Goal: Transaction & Acquisition: Purchase product/service

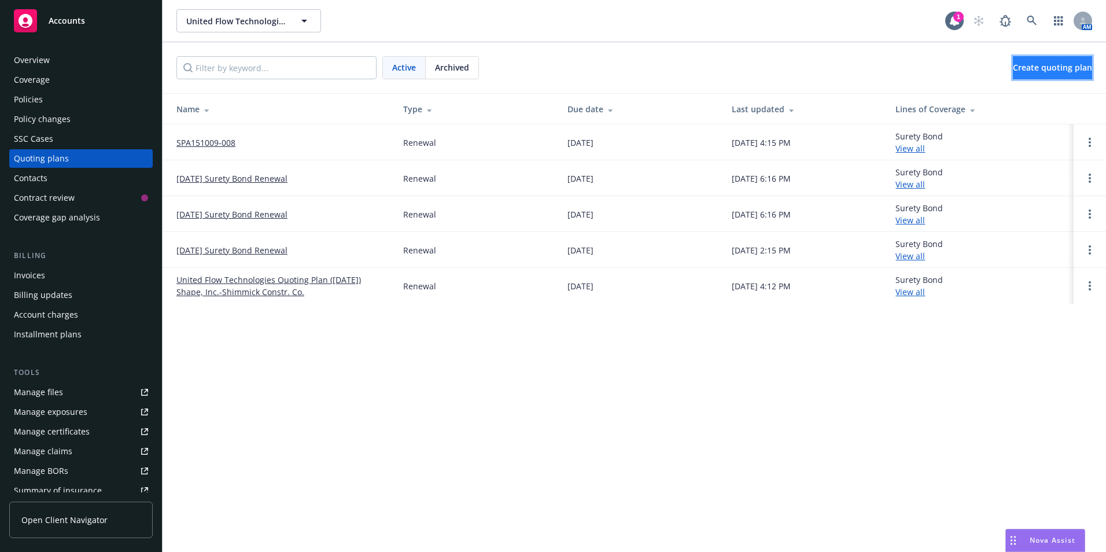
click at [1041, 68] on span "Create quoting plan" at bounding box center [1052, 67] width 79 height 11
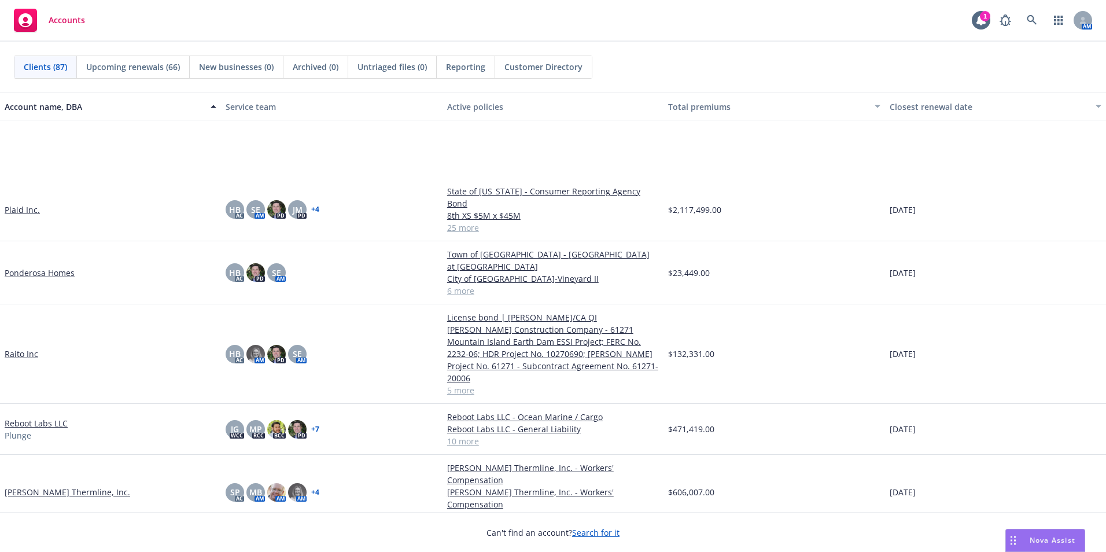
scroll to position [2719, 0]
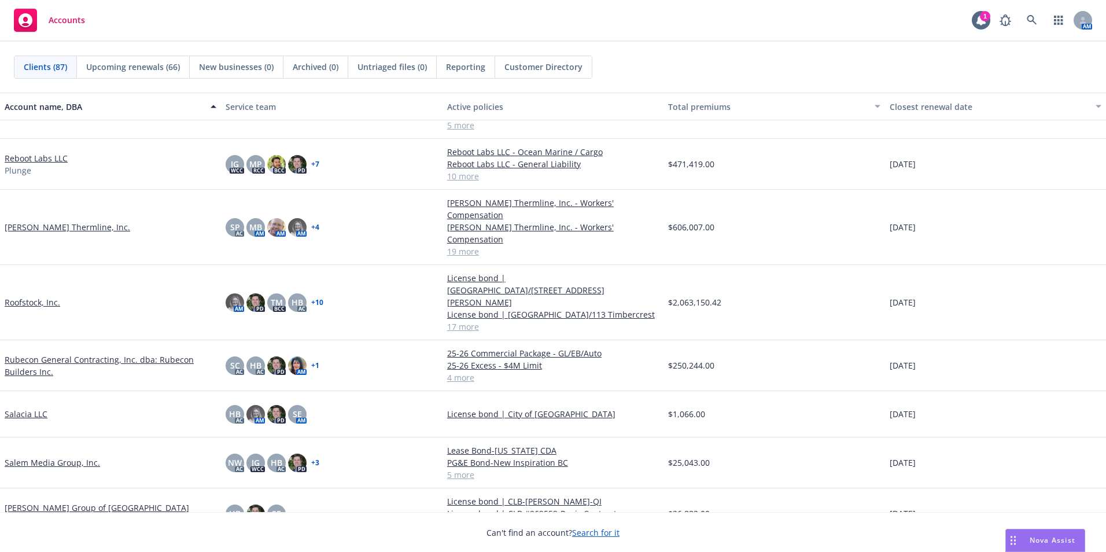
click at [52, 353] on link "Rubecon General Contracting, Inc. dba: Rubecon Builders Inc." at bounding box center [111, 365] width 212 height 24
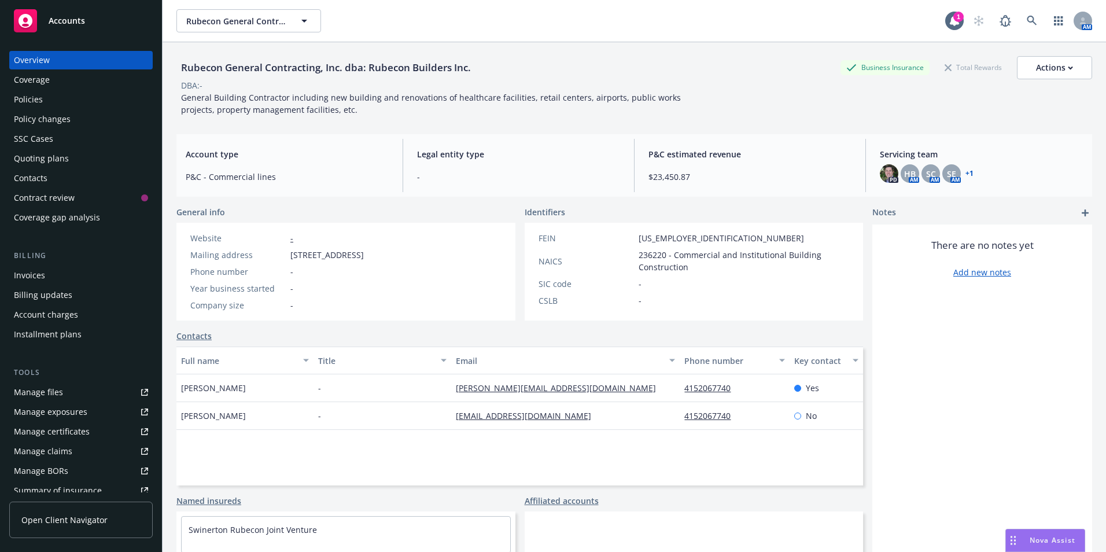
click at [34, 271] on div "Invoices" at bounding box center [29, 275] width 31 height 19
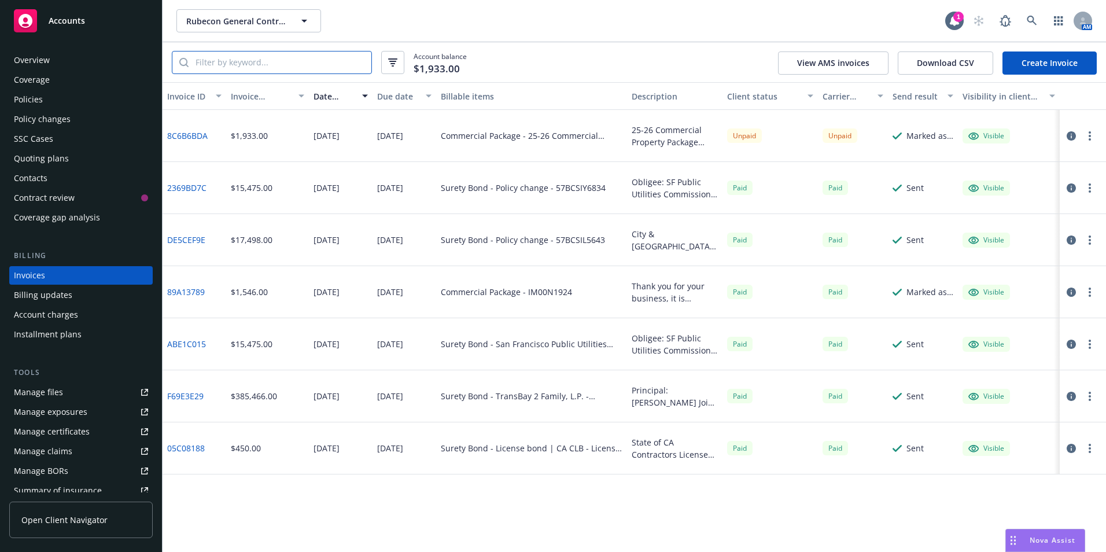
click at [279, 58] on input "search" at bounding box center [280, 62] width 183 height 22
paste input "57BCSIY6832"
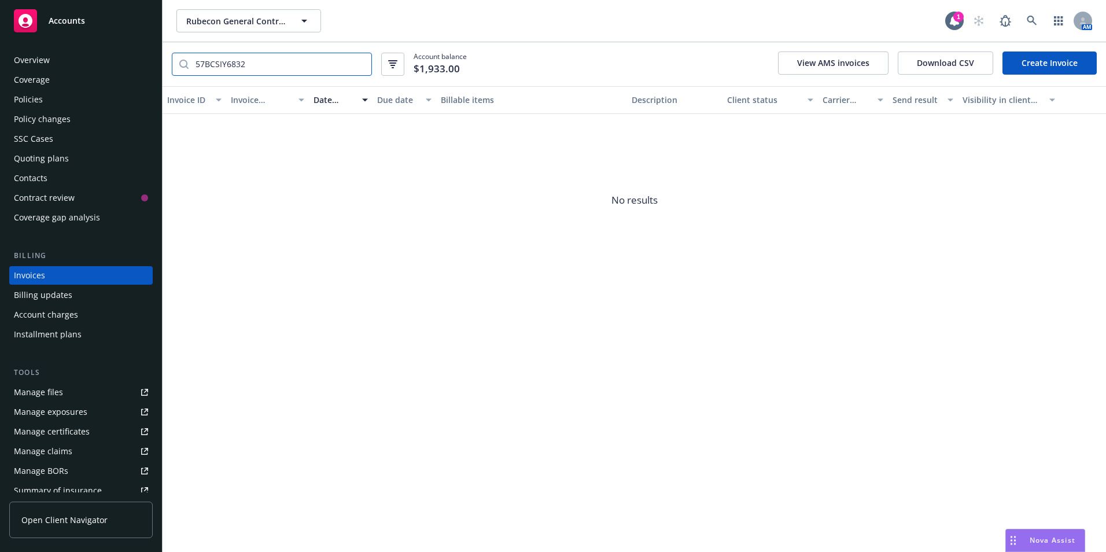
type input "57BCSIY6832"
click at [33, 104] on div "Policies" at bounding box center [28, 99] width 29 height 19
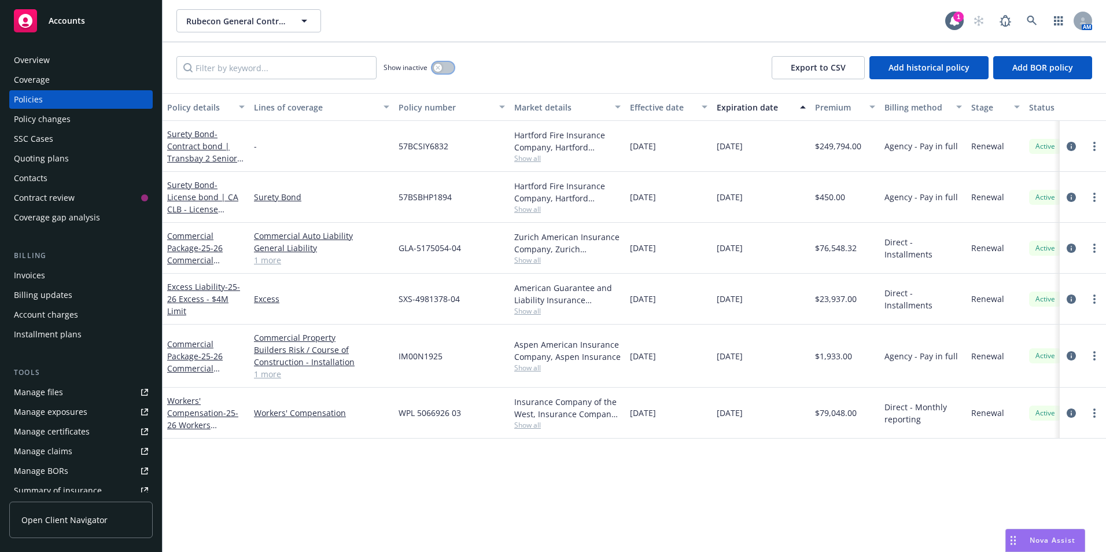
click at [440, 68] on icon "button" at bounding box center [438, 67] width 5 height 5
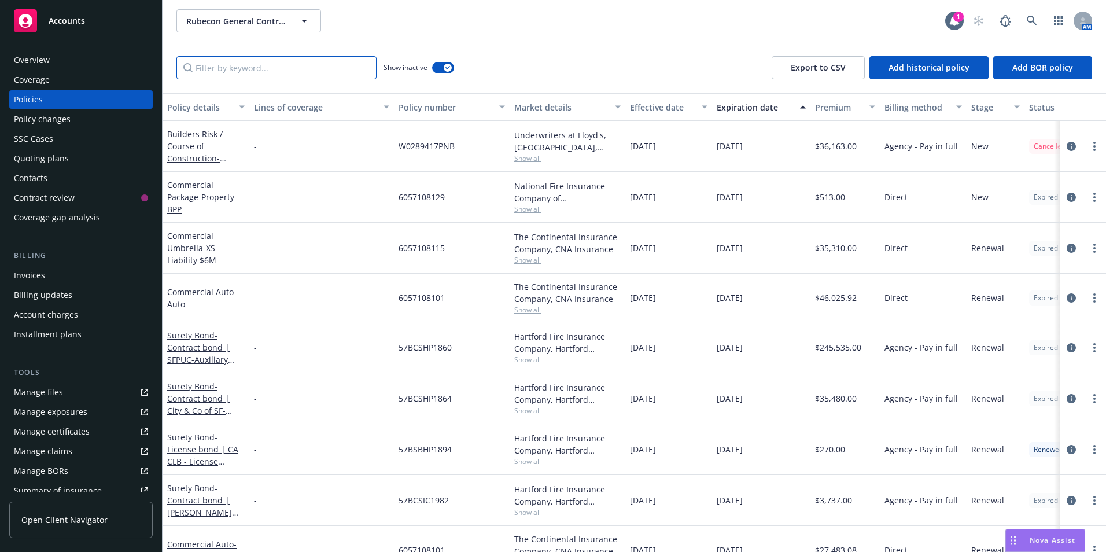
click at [231, 68] on input "Filter by keyword..." at bounding box center [276, 67] width 200 height 23
paste input "57BCSIY6832"
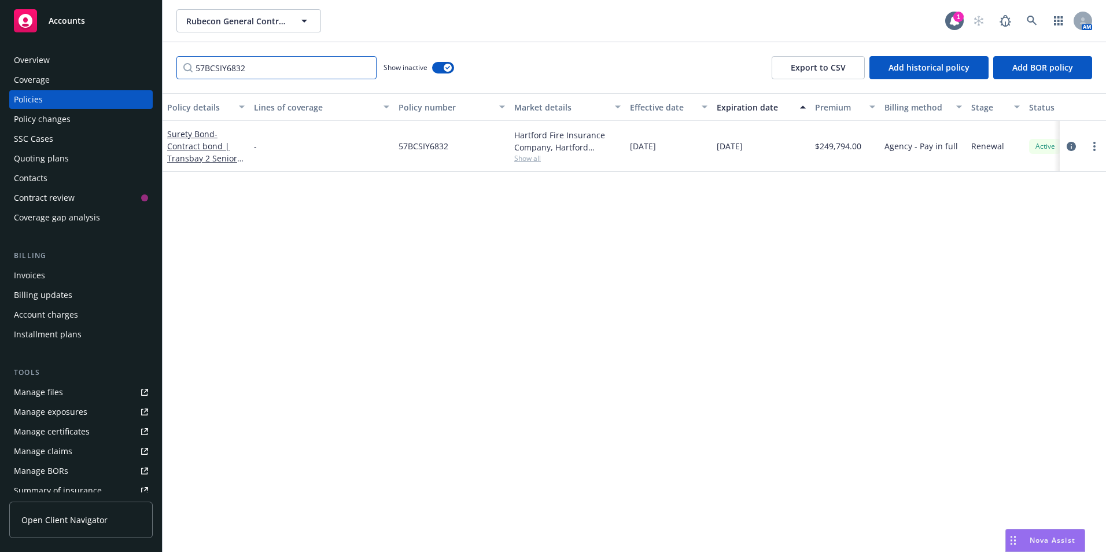
type input "57BCSIY6832"
click at [21, 21] on icon at bounding box center [26, 21] width 14 height 14
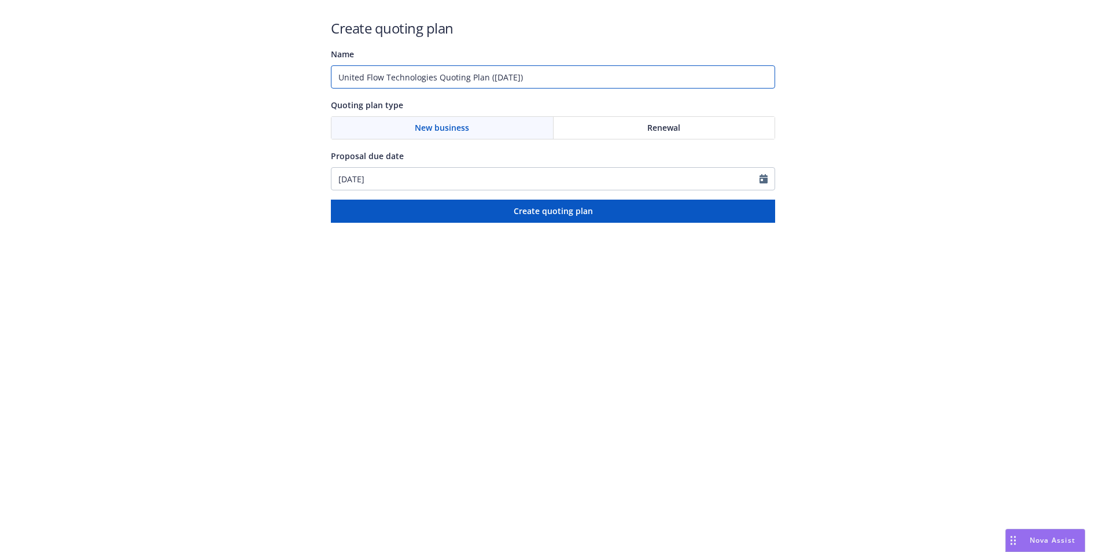
drag, startPoint x: 551, startPoint y: 78, endPoint x: 311, endPoint y: 80, distance: 239.5
click at [311, 80] on div "Create quoting plan Name United Flow Technologies Quoting Plan (2025-08-11) Quo…" at bounding box center [553, 111] width 1106 height 223
click at [415, 83] on input "SPA151009-008" at bounding box center [553, 76] width 444 height 23
click at [289, 144] on div "Create quoting plan Name SPA151009-008 Quoting plan type New business Renewal P…" at bounding box center [553, 111] width 1106 height 223
click at [400, 84] on input "SPA151009-008" at bounding box center [553, 76] width 444 height 23
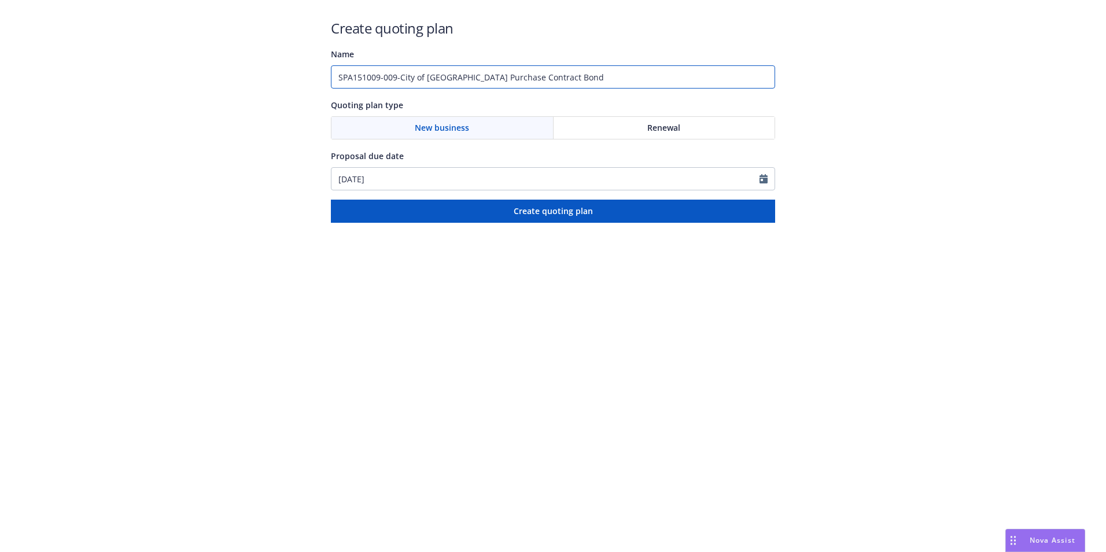
type input "SPA151009-009-City of Cleveland Purchase Contract Bond"
click at [695, 124] on div "Renewal" at bounding box center [665, 128] width 222 height 22
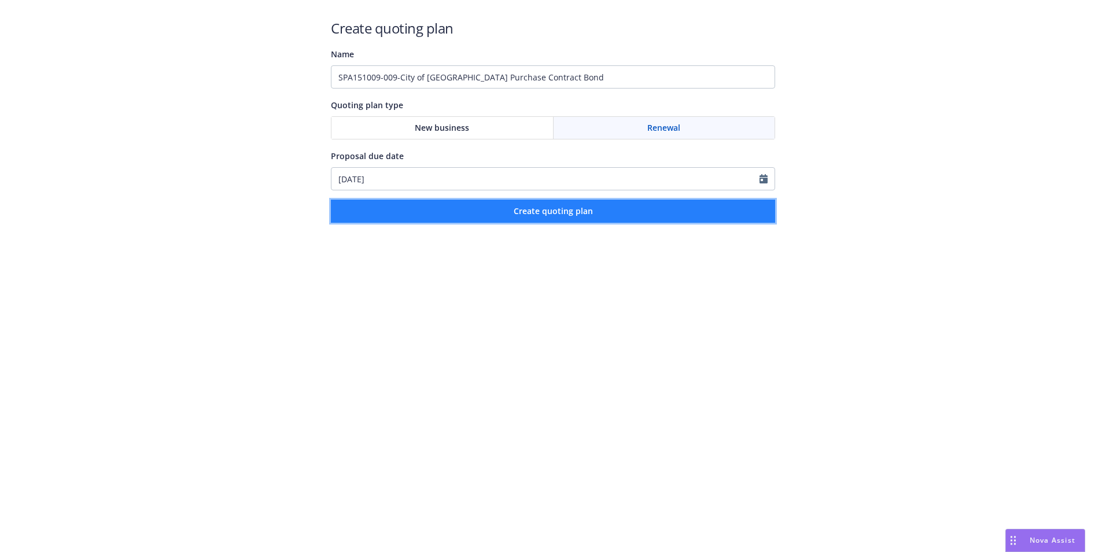
click at [542, 212] on span "Create quoting plan" at bounding box center [553, 210] width 79 height 11
click at [573, 209] on span "Create quoting plan" at bounding box center [553, 210] width 79 height 11
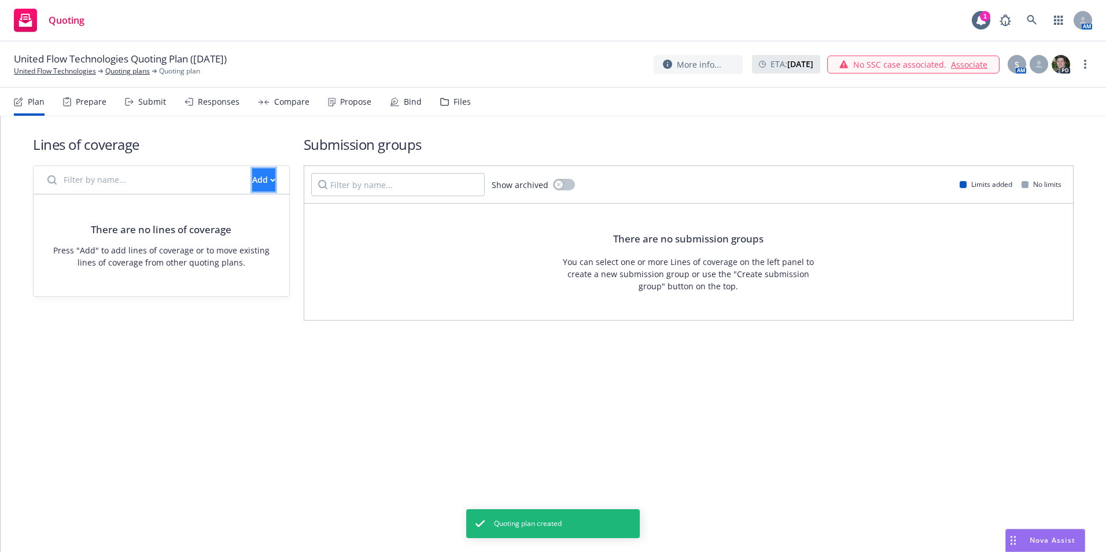
click at [270, 179] on icon "button" at bounding box center [272, 180] width 5 height 4
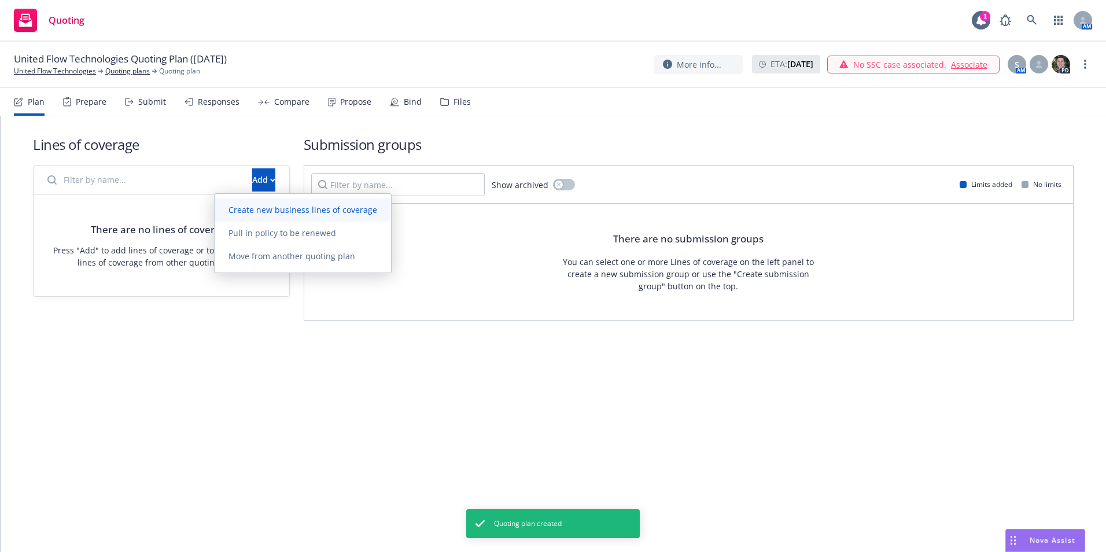
click at [249, 213] on span "Create new business lines of coverage" at bounding box center [303, 209] width 176 height 11
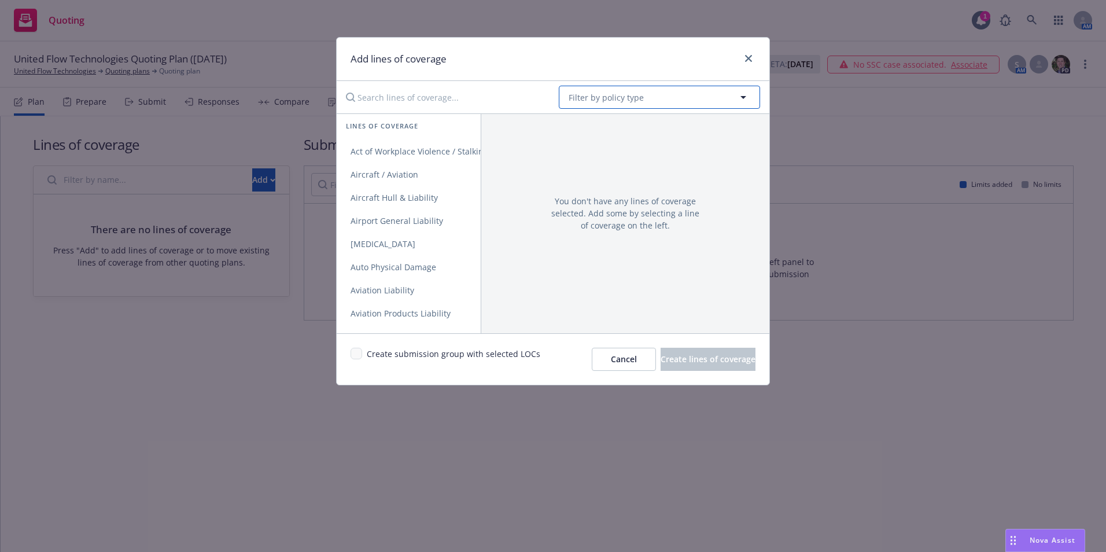
click at [598, 94] on span "Filter by policy type" at bounding box center [606, 97] width 75 height 12
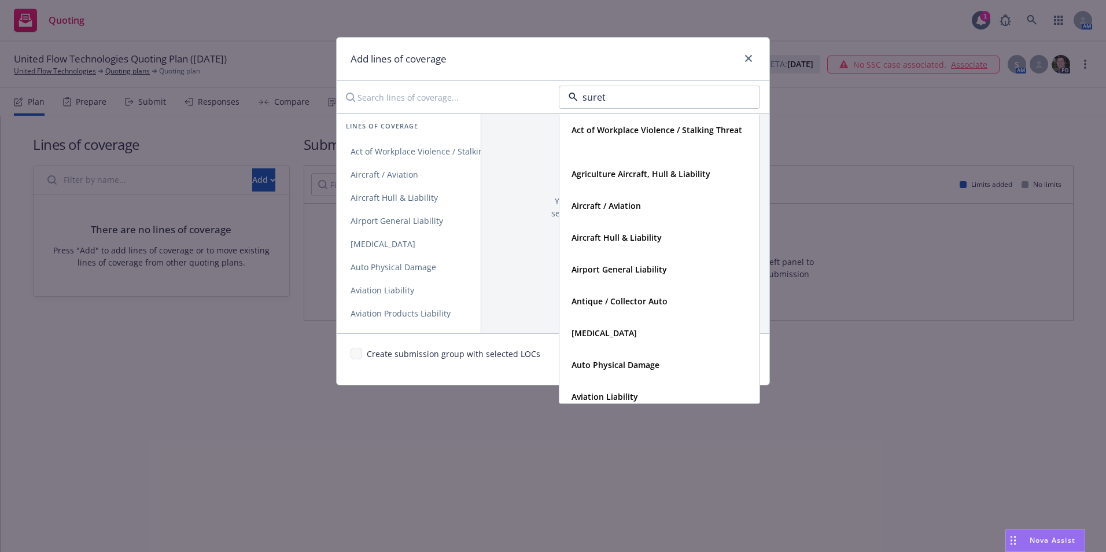
type input "surety"
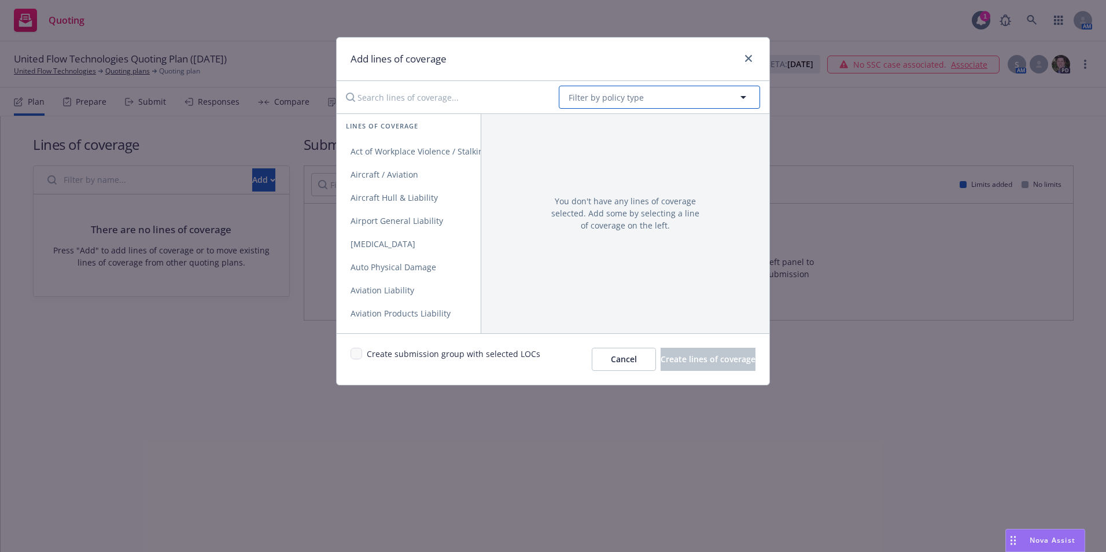
click at [592, 97] on span "Filter by policy type" at bounding box center [606, 97] width 75 height 12
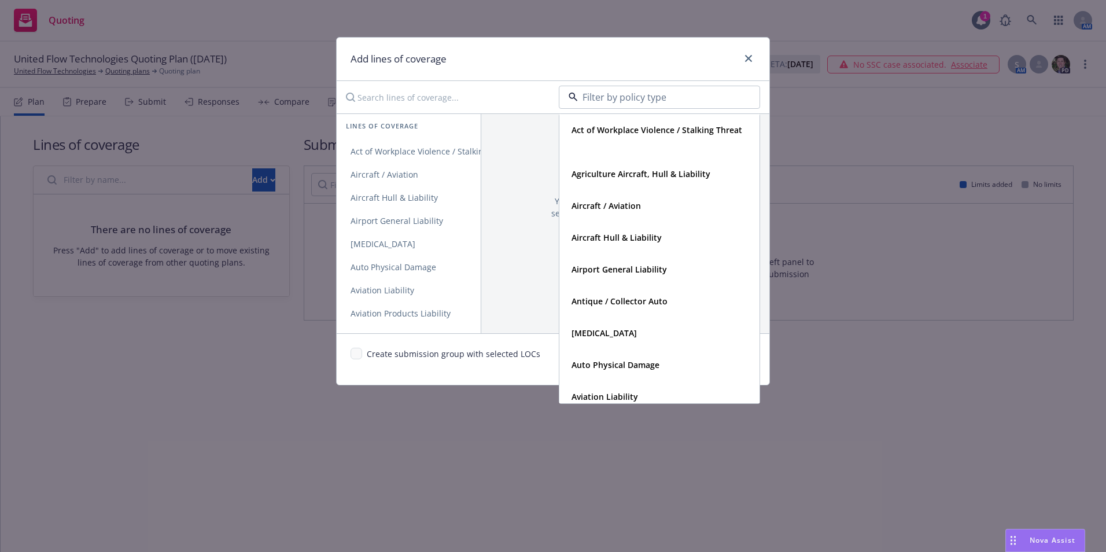
click at [591, 97] on input at bounding box center [657, 97] width 158 height 14
type input "surety"
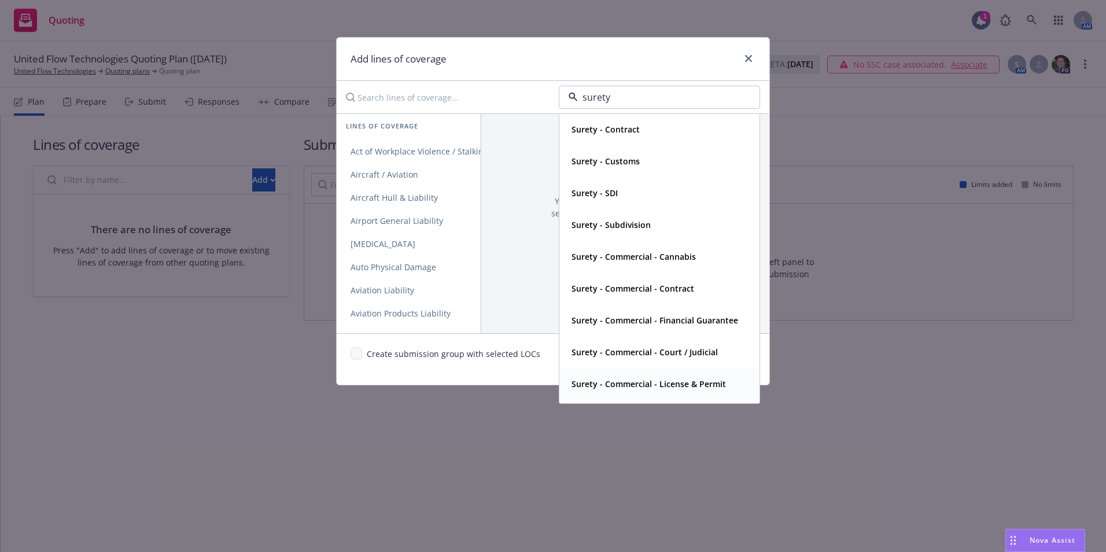
scroll to position [61, 0]
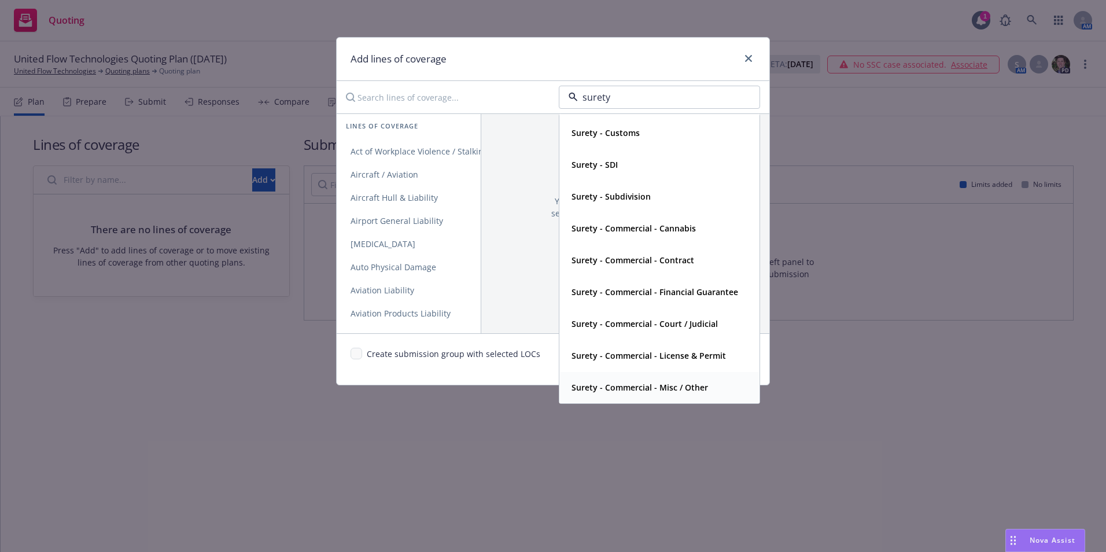
click at [631, 385] on strong "Surety - Commercial - Misc / Other" at bounding box center [640, 387] width 137 height 11
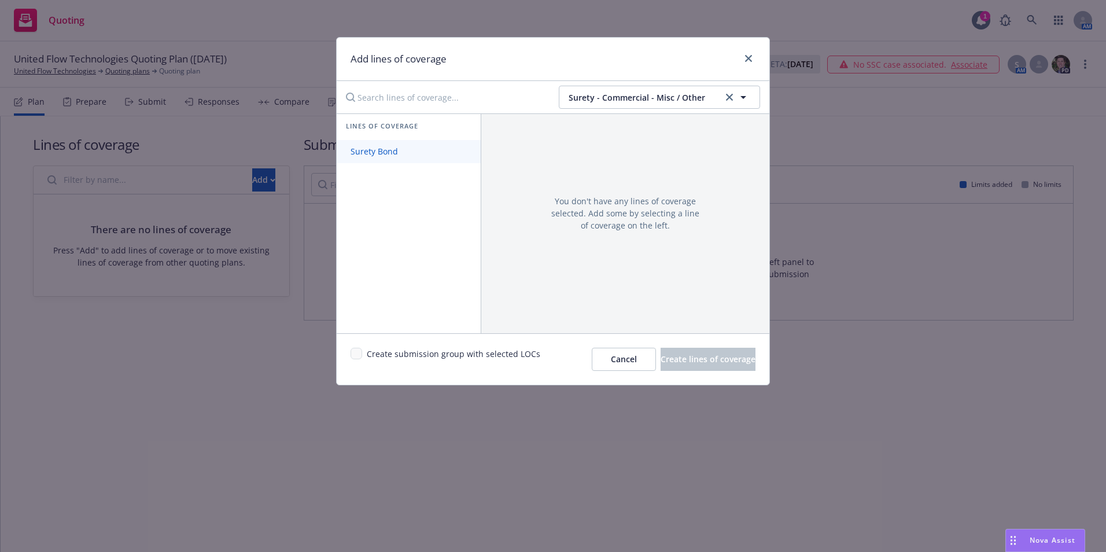
click at [374, 146] on span "Surety Bond" at bounding box center [374, 151] width 75 height 11
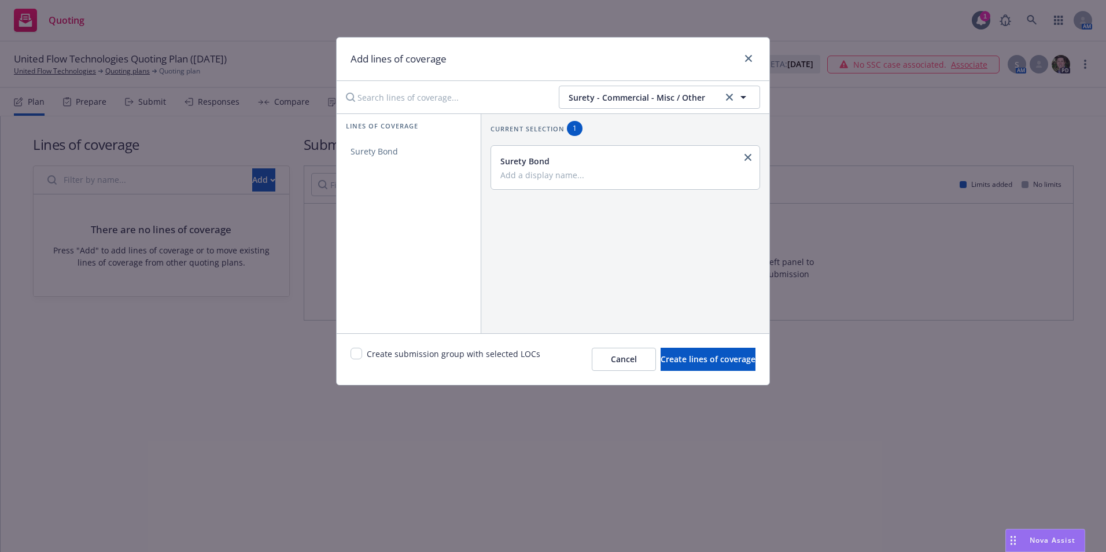
click at [504, 177] on input "Add a display name..." at bounding box center [624, 174] width 248 height 10
type input "m"
type input "Purchase Contract Bond"
click at [355, 352] on input "checkbox" at bounding box center [357, 354] width 12 height 12
checkbox input "true"
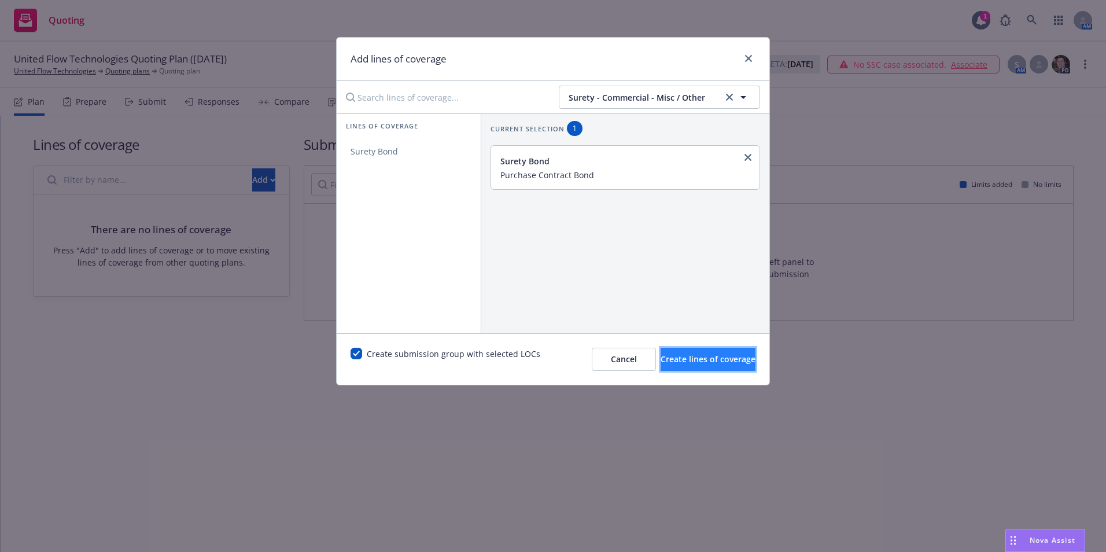
click at [687, 361] on span "Create lines of coverage" at bounding box center [708, 358] width 95 height 11
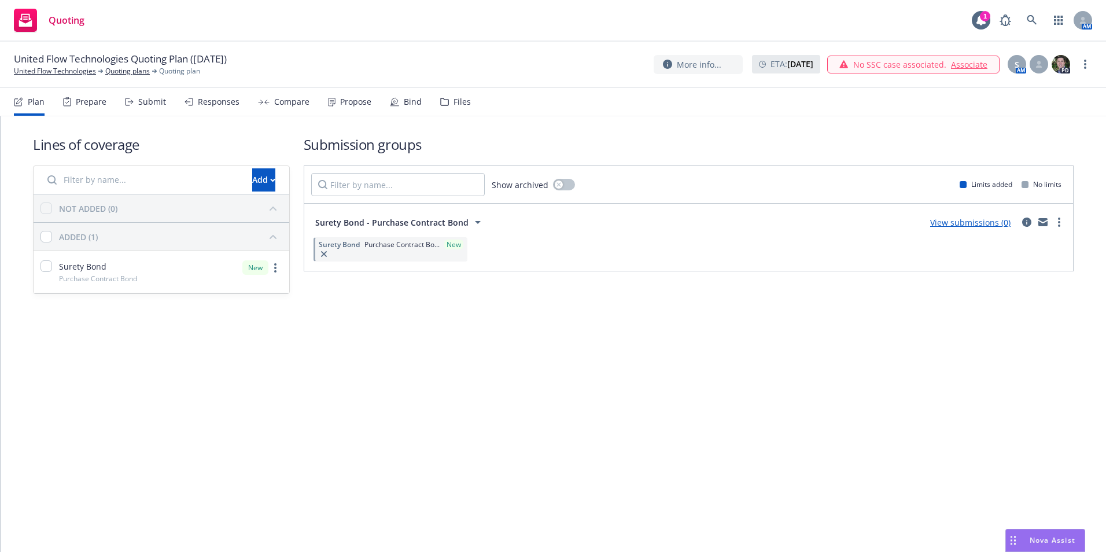
click at [359, 249] on span "Surety Bond" at bounding box center [339, 244] width 41 height 10
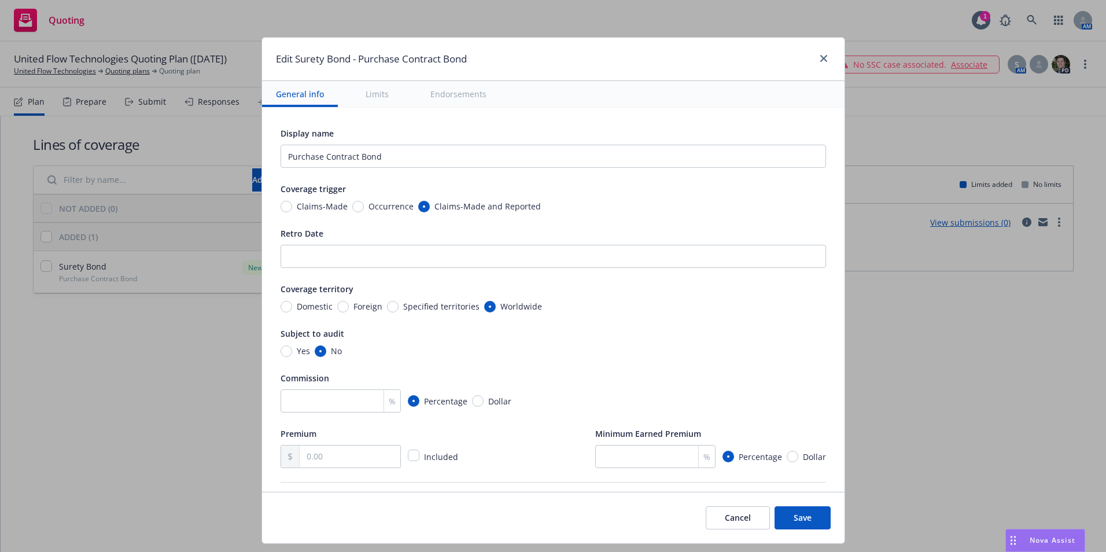
click at [735, 518] on button "Cancel" at bounding box center [738, 517] width 64 height 23
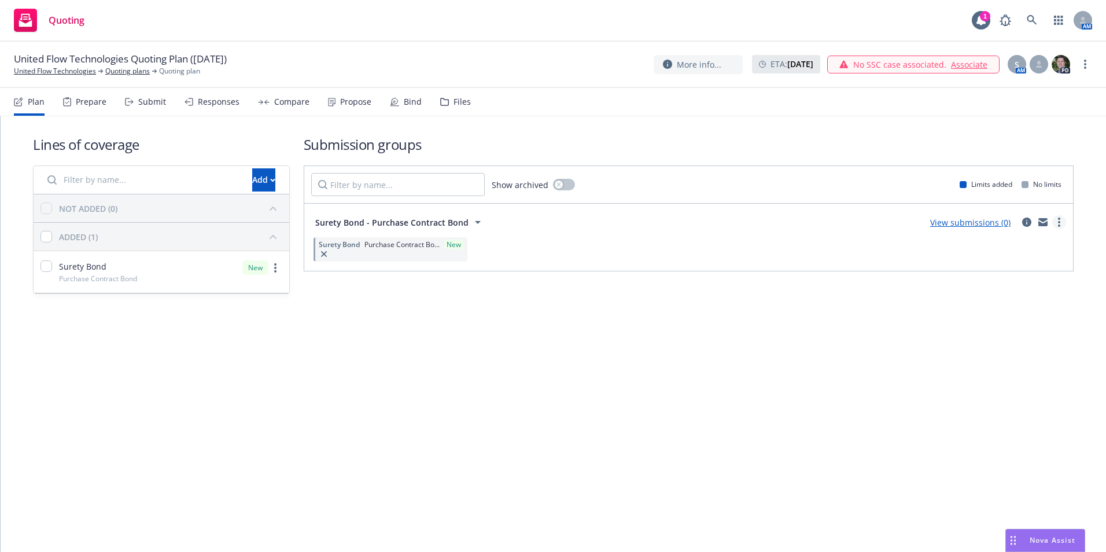
click at [1059, 219] on circle "more" at bounding box center [1059, 219] width 2 height 2
click at [1004, 367] on span "Create policy (fast track)" at bounding box center [1003, 365] width 121 height 11
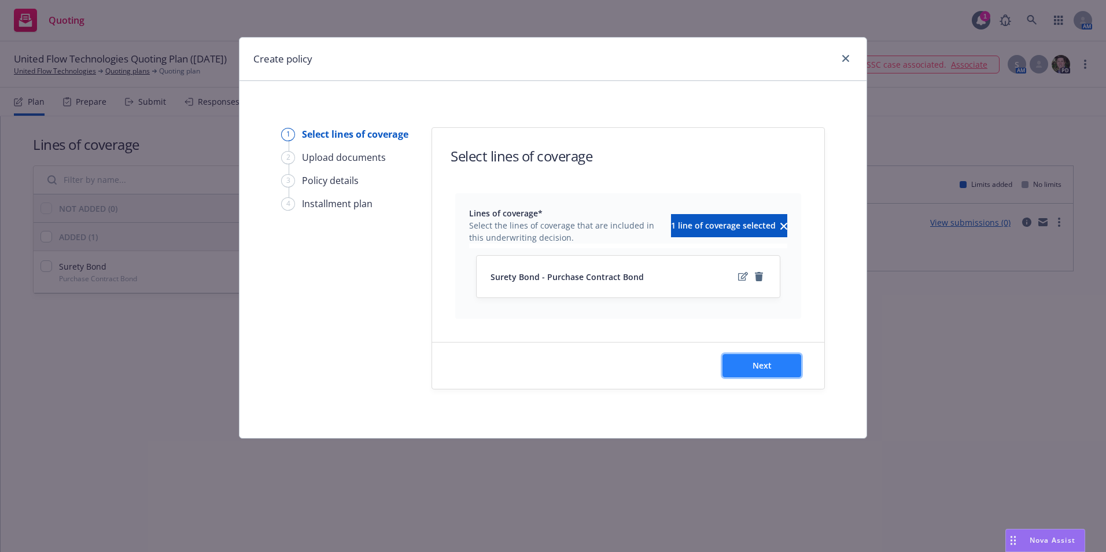
click at [775, 364] on button "Next" at bounding box center [762, 365] width 79 height 23
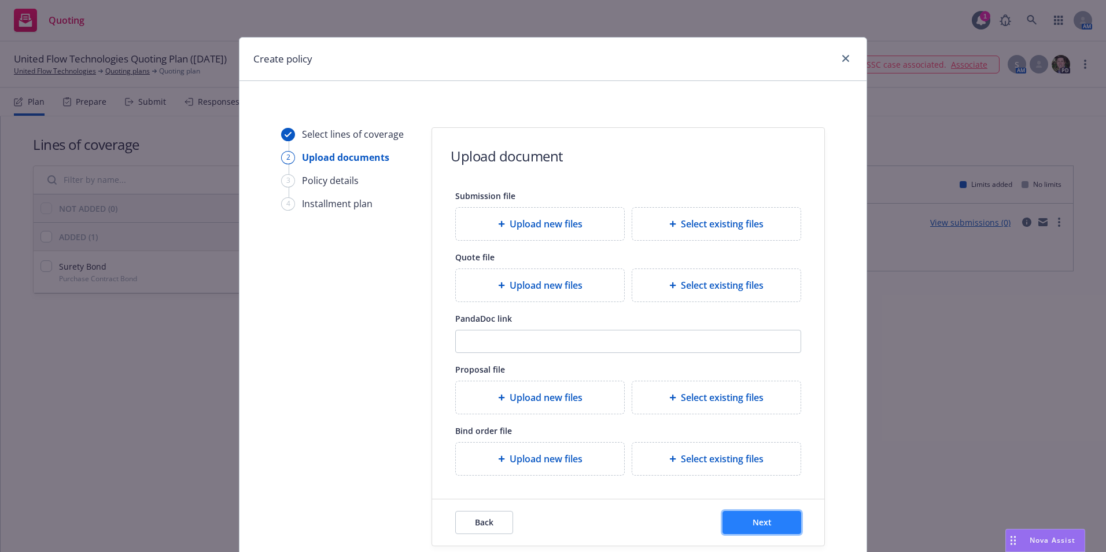
click at [771, 522] on button "Next" at bounding box center [762, 522] width 79 height 23
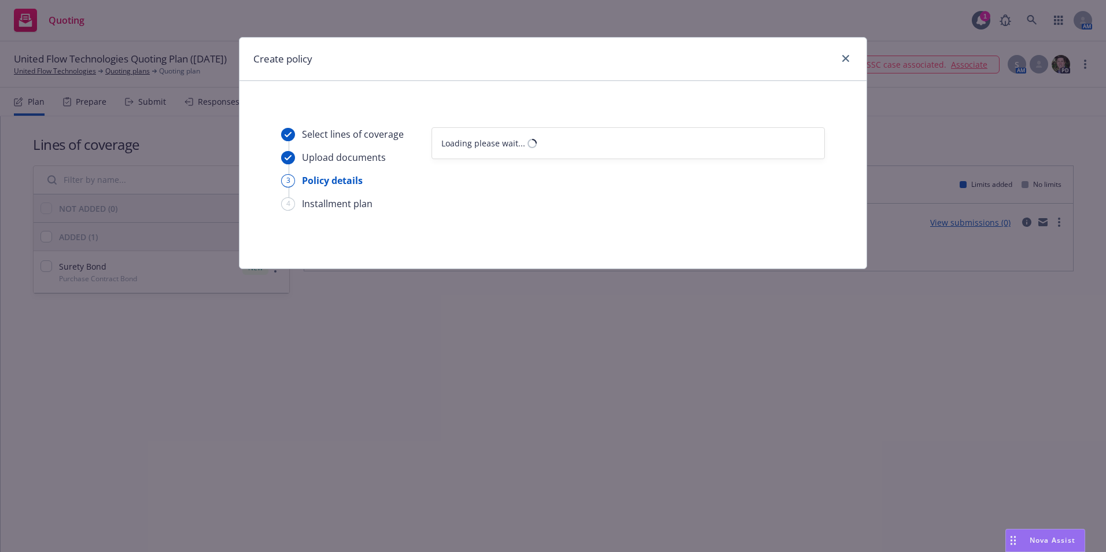
select select "12"
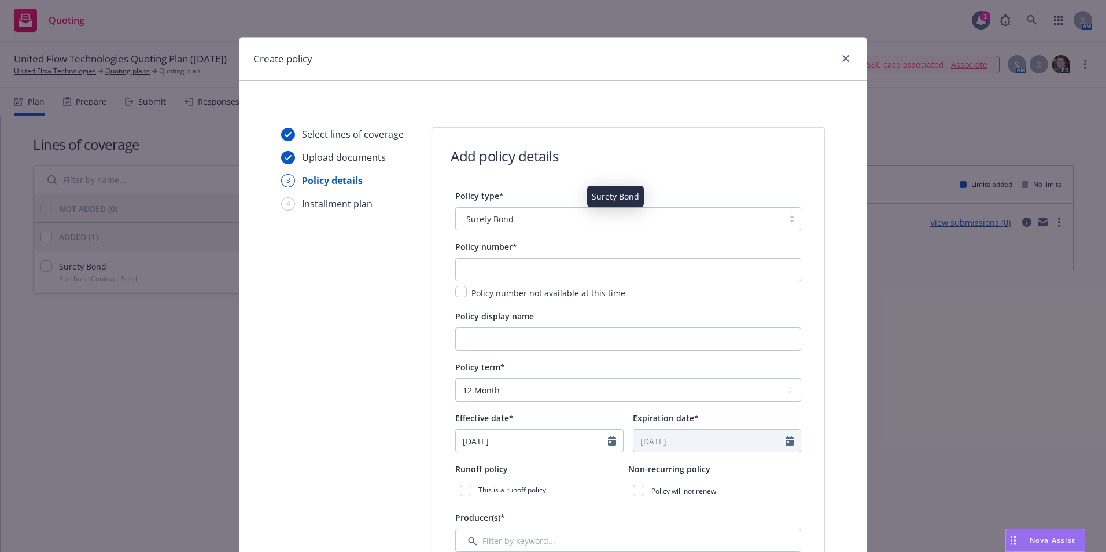
click at [477, 220] on span "Surety Bond" at bounding box center [489, 219] width 47 height 12
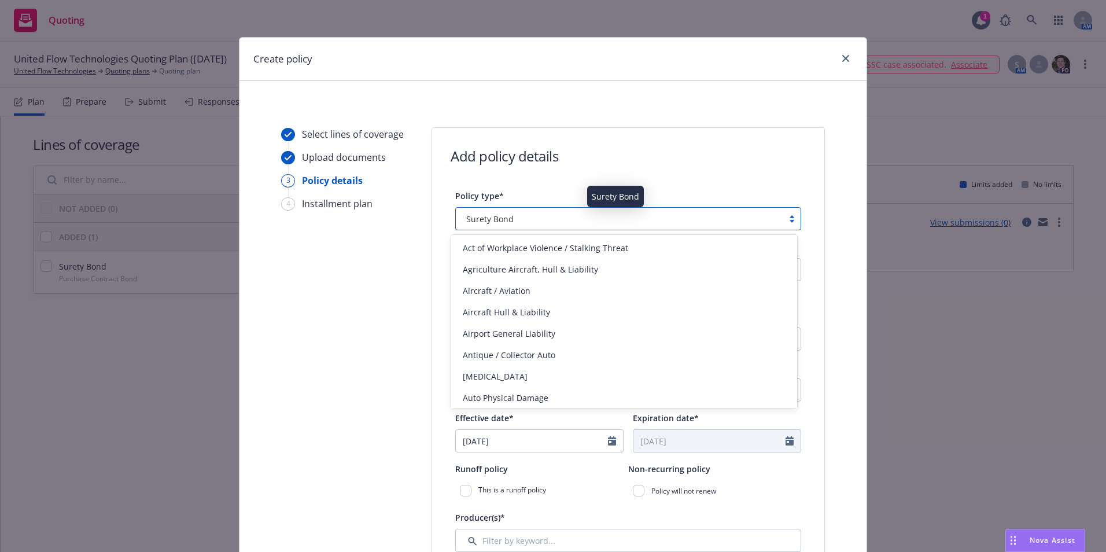
click at [477, 220] on span "Surety Bond" at bounding box center [489, 219] width 47 height 12
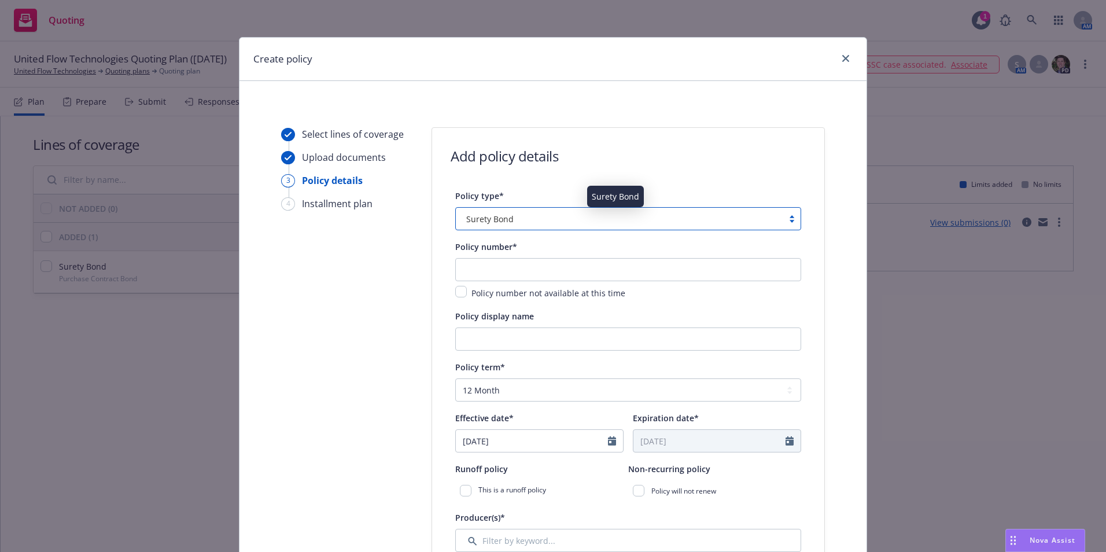
click at [477, 220] on span "Surety Bond" at bounding box center [489, 219] width 47 height 12
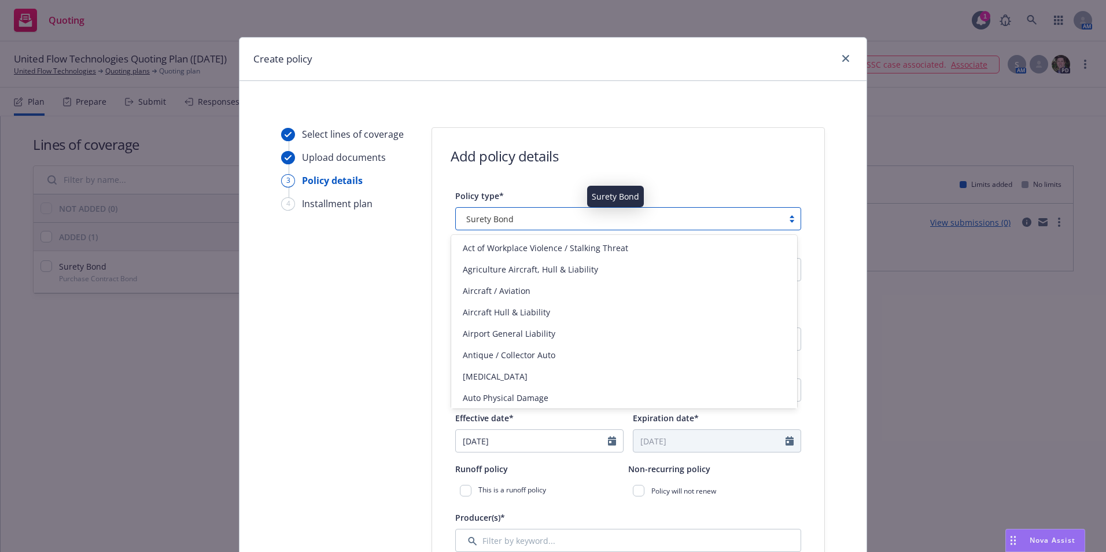
click at [477, 220] on span "Surety Bond" at bounding box center [489, 219] width 47 height 12
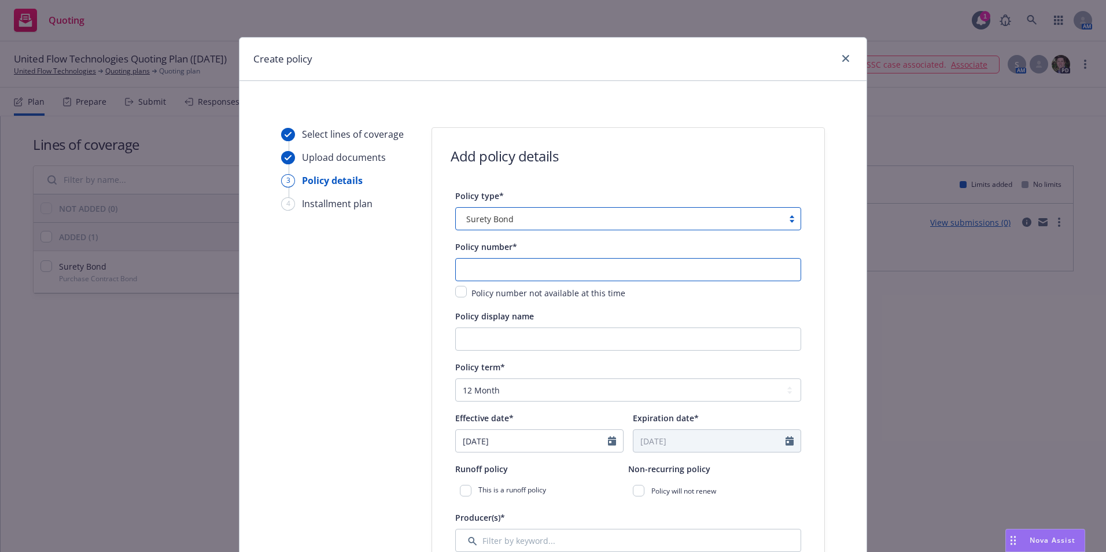
click at [480, 271] on input "text" at bounding box center [628, 269] width 346 height 23
type input "SPA151009-008"
type input "City of Santa Rosa-Performance & Payment Bond"
type input "30"
type input "1441.5"
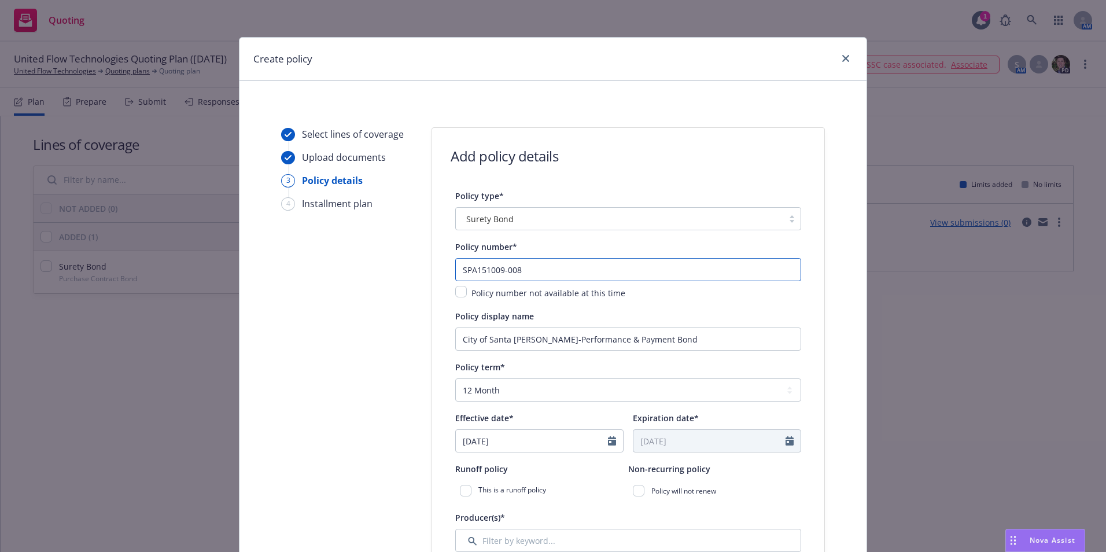
click at [518, 271] on input "SPA151009-008" at bounding box center [628, 269] width 346 height 23
type input "SPA151009-009"
click at [662, 290] on div "Policy number not available at this time" at bounding box center [628, 293] width 346 height 14
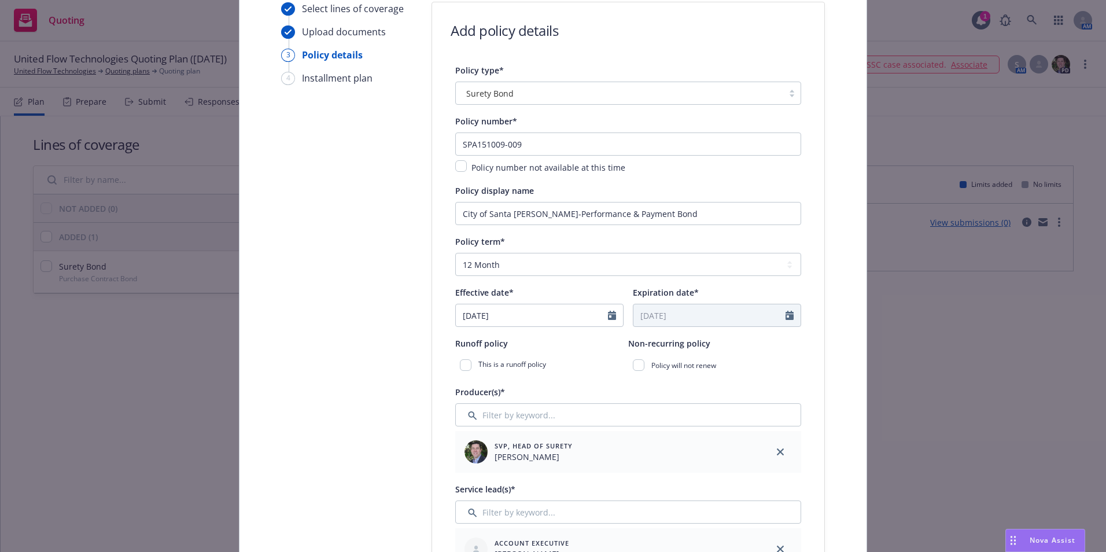
scroll to position [174, 0]
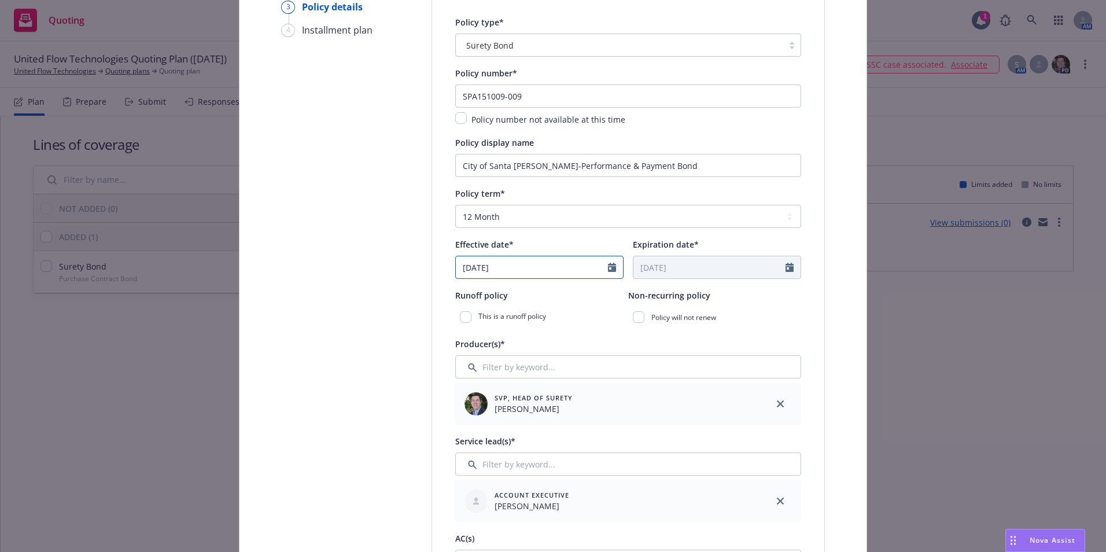
click at [609, 266] on icon "Calendar" at bounding box center [612, 267] width 8 height 9
select select "8"
click at [539, 352] on span "7" at bounding box center [545, 352] width 16 height 14
type input "08/07/2025"
type input "08/07/2026"
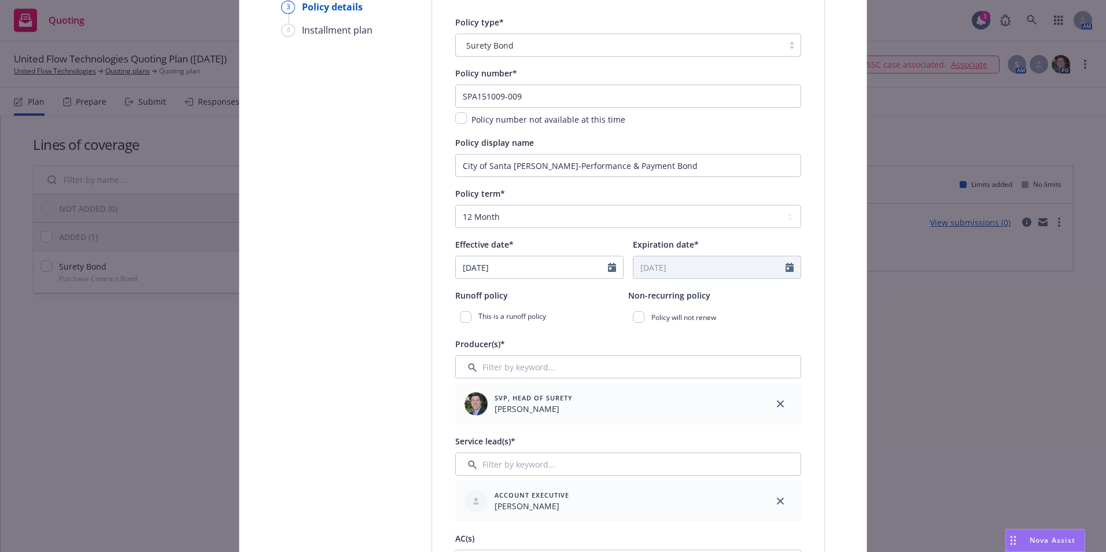
click at [672, 340] on div "Producer(s)*" at bounding box center [628, 344] width 346 height 14
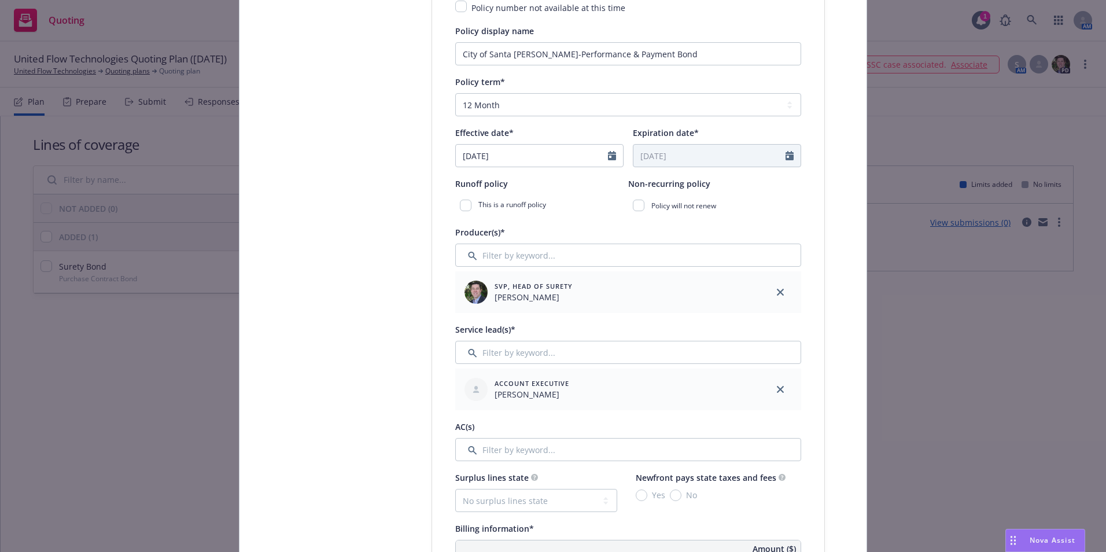
scroll to position [289, 0]
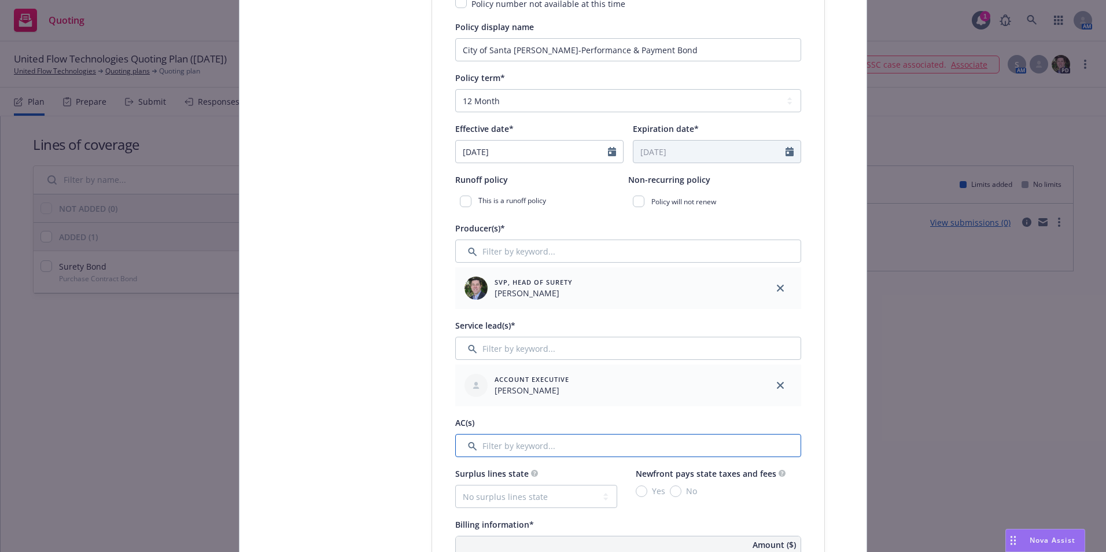
click at [513, 448] on input "Filter by keyword..." at bounding box center [628, 445] width 346 height 23
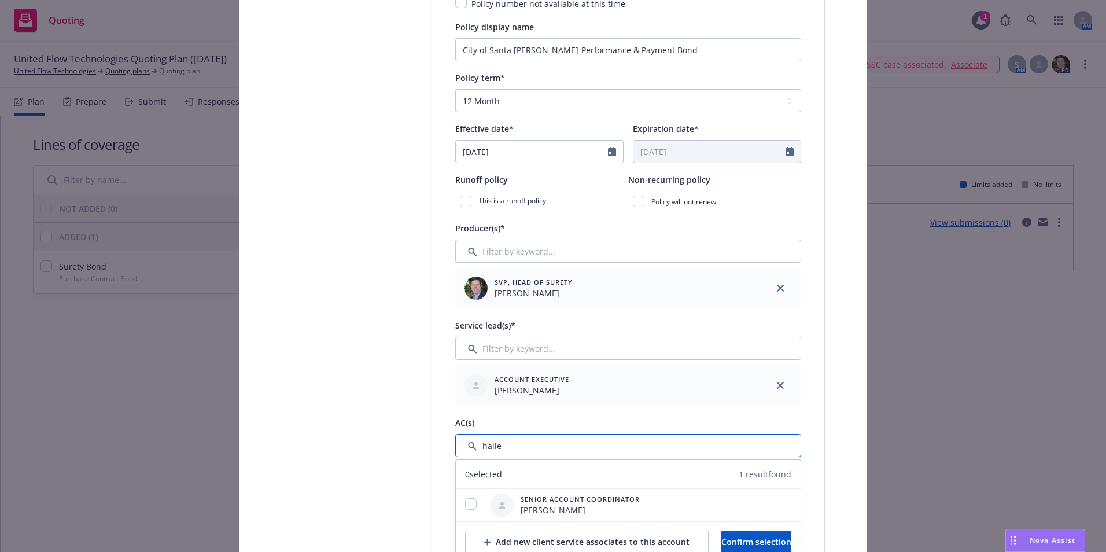
type input "halle"
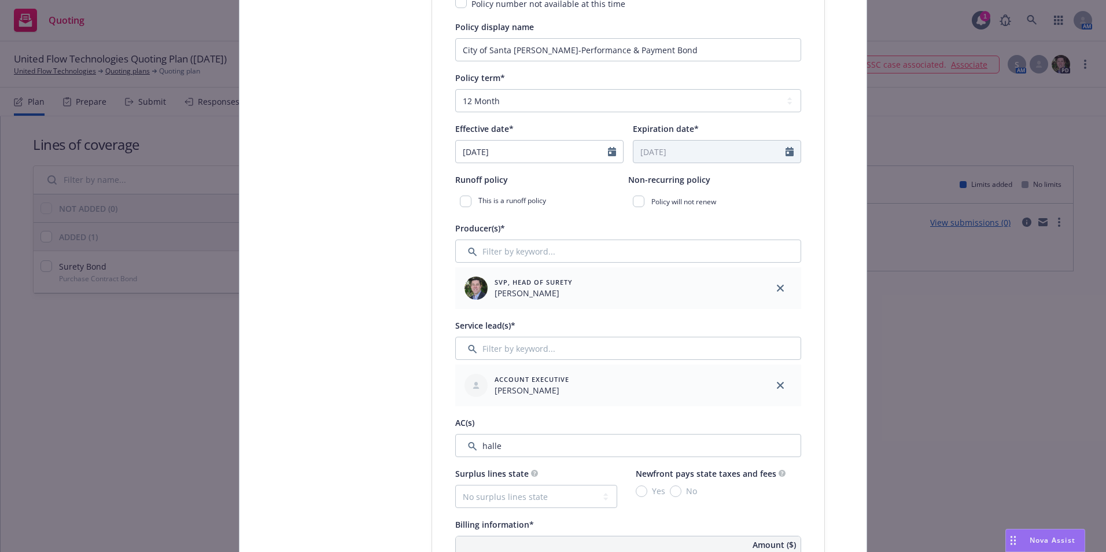
click at [712, 395] on div "Account Executive Susan Exline" at bounding box center [607, 385] width 295 height 32
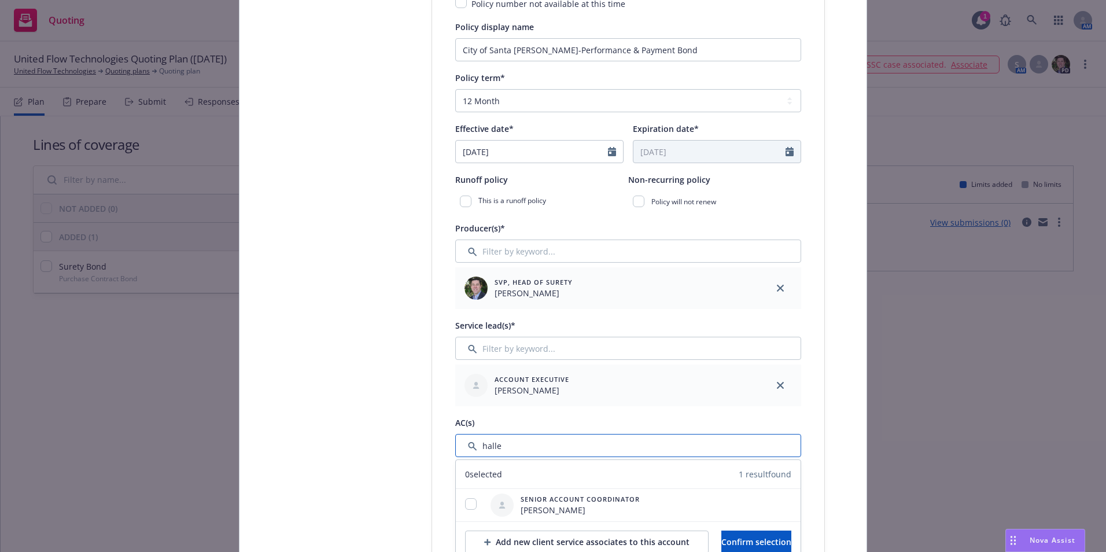
click at [528, 443] on input "Filter by keyword..." at bounding box center [628, 445] width 346 height 23
click at [467, 505] on input "checkbox" at bounding box center [471, 504] width 12 height 12
checkbox input "true"
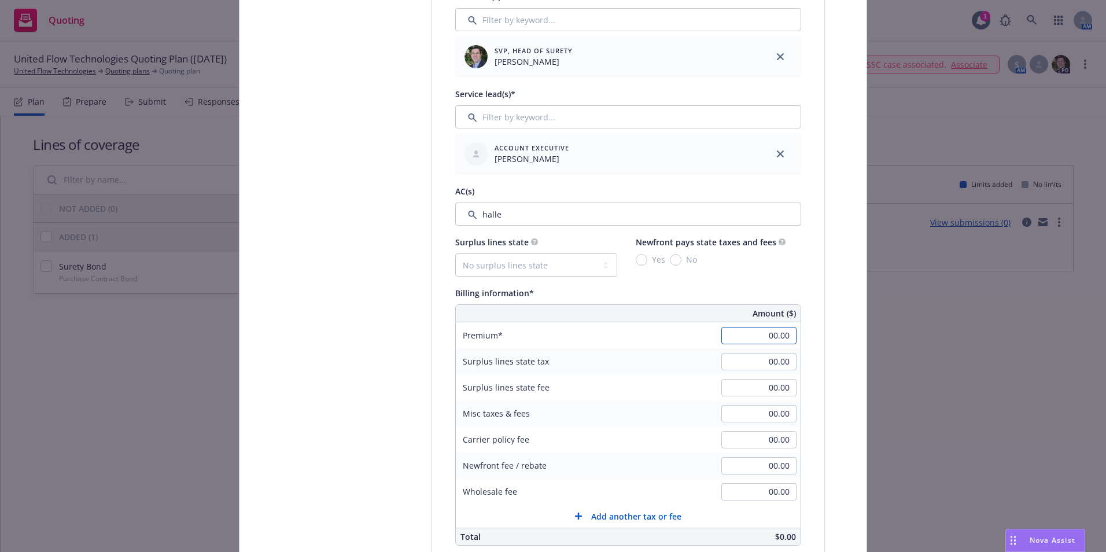
click at [760, 340] on input "00.00" at bounding box center [758, 335] width 75 height 17
type input "15,000.00"
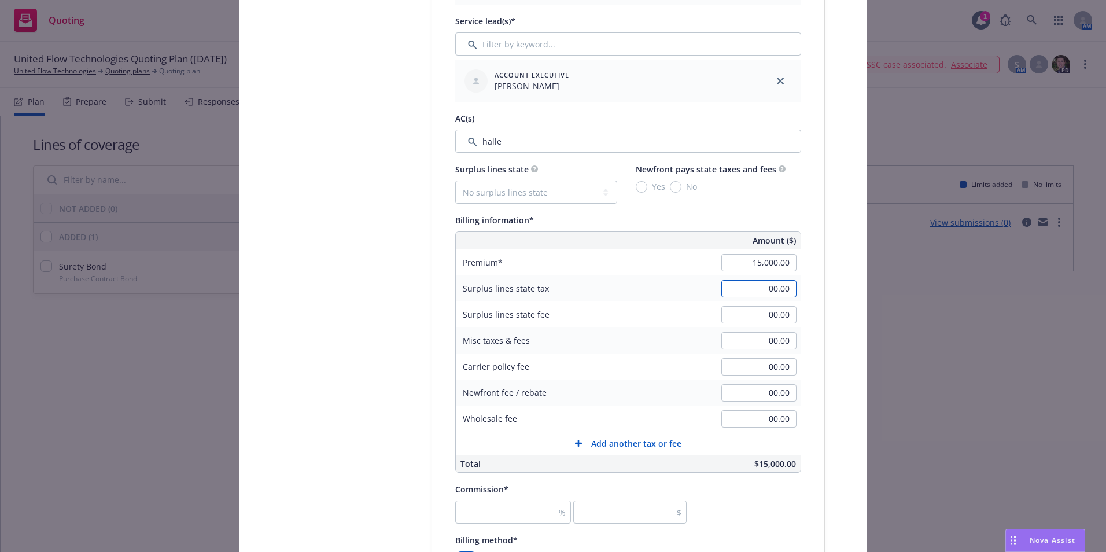
scroll to position [694, 0]
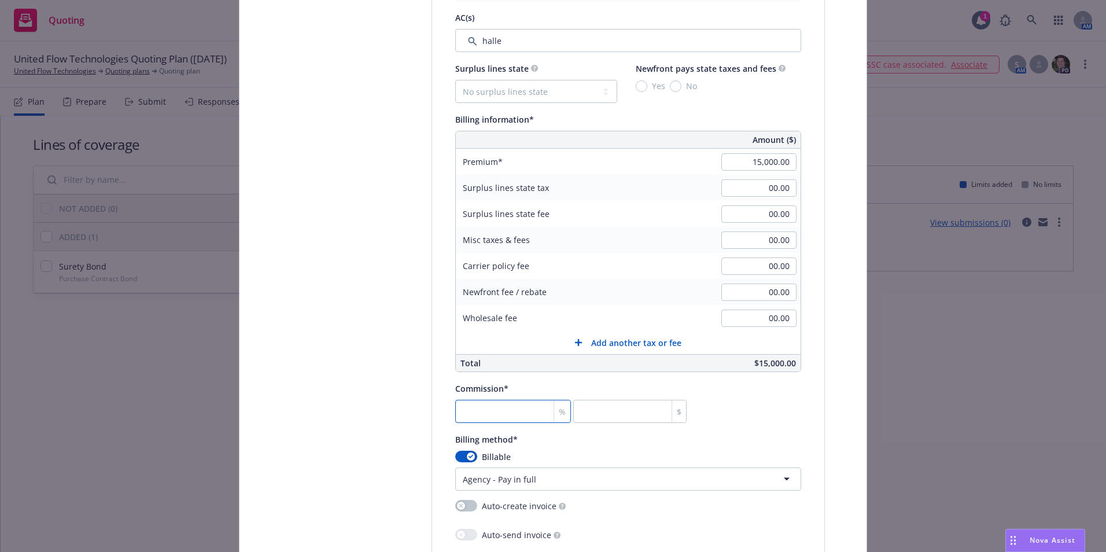
click at [510, 421] on input "number" at bounding box center [513, 411] width 116 height 23
type input "3"
type input "450"
type input "30"
type input "4500"
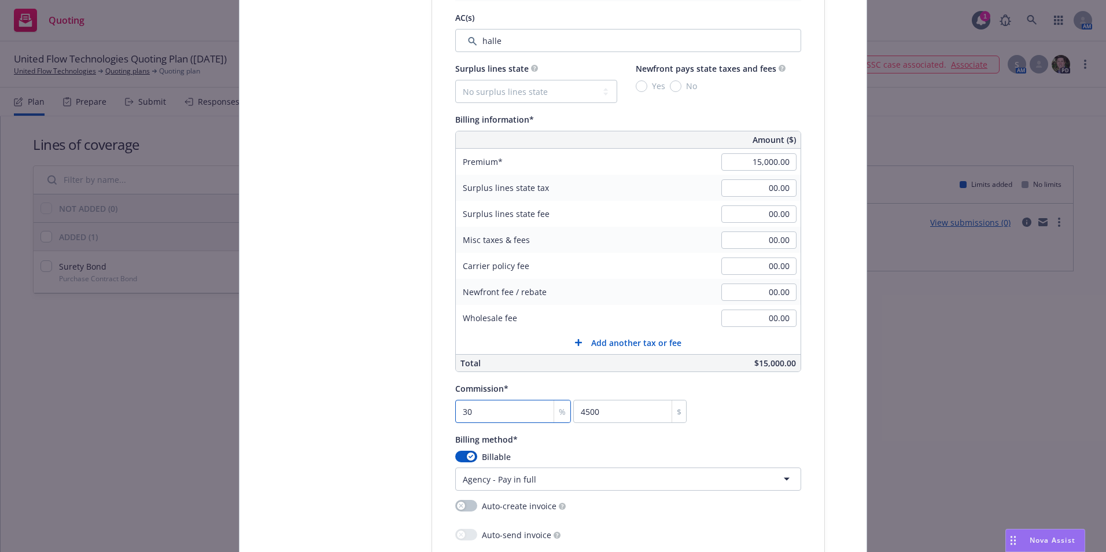
type input "30"
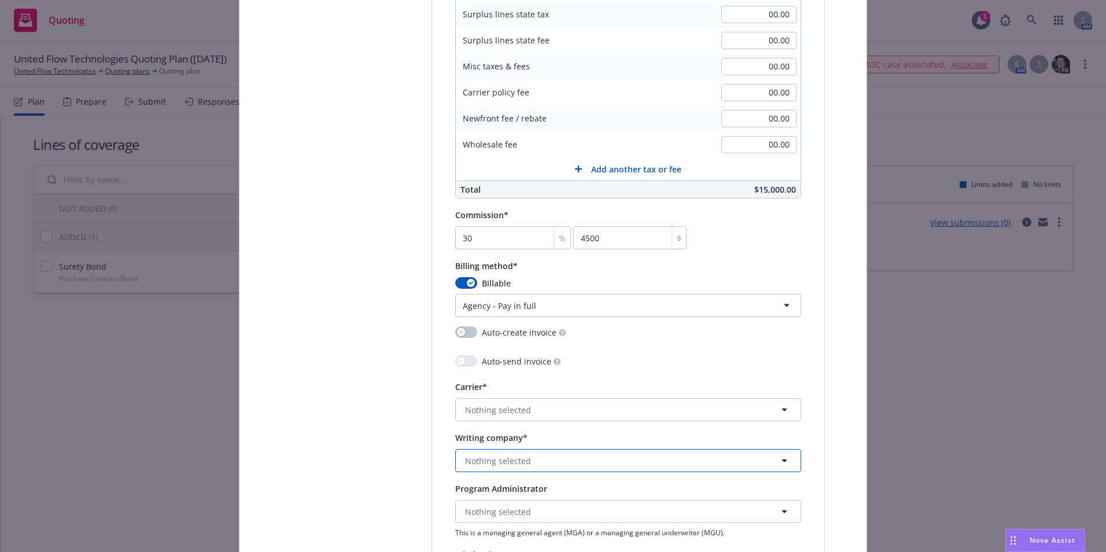
click at [485, 458] on span "Nothing selected" at bounding box center [498, 461] width 66 height 12
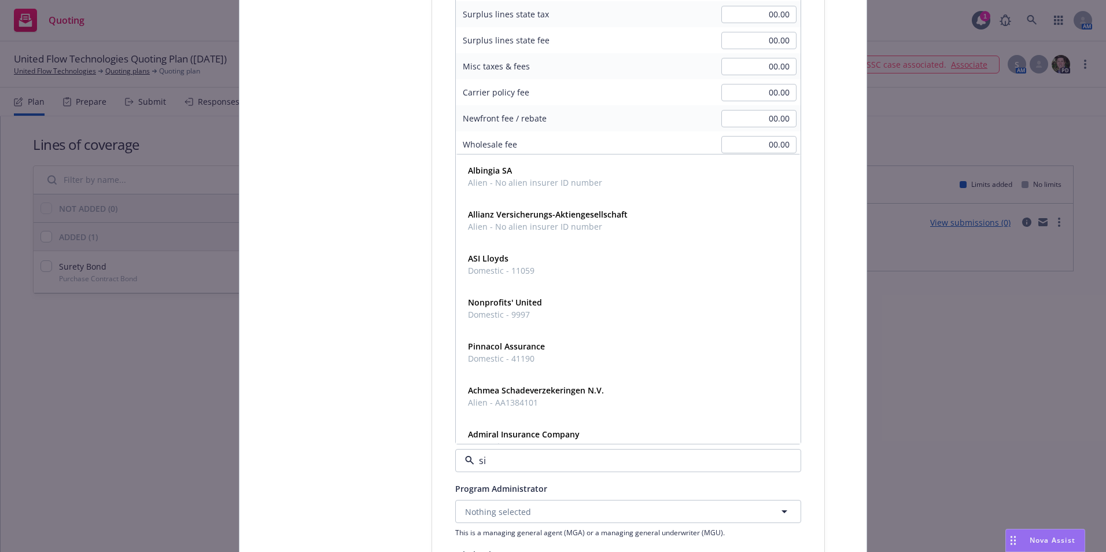
type input "sir"
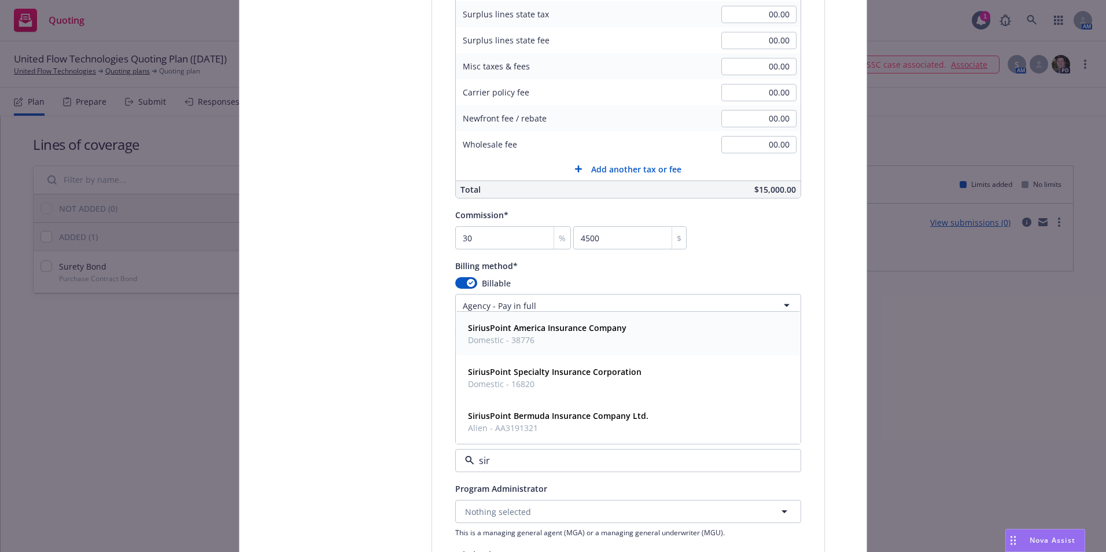
click at [488, 341] on span "Domestic - 38776" at bounding box center [547, 340] width 158 height 12
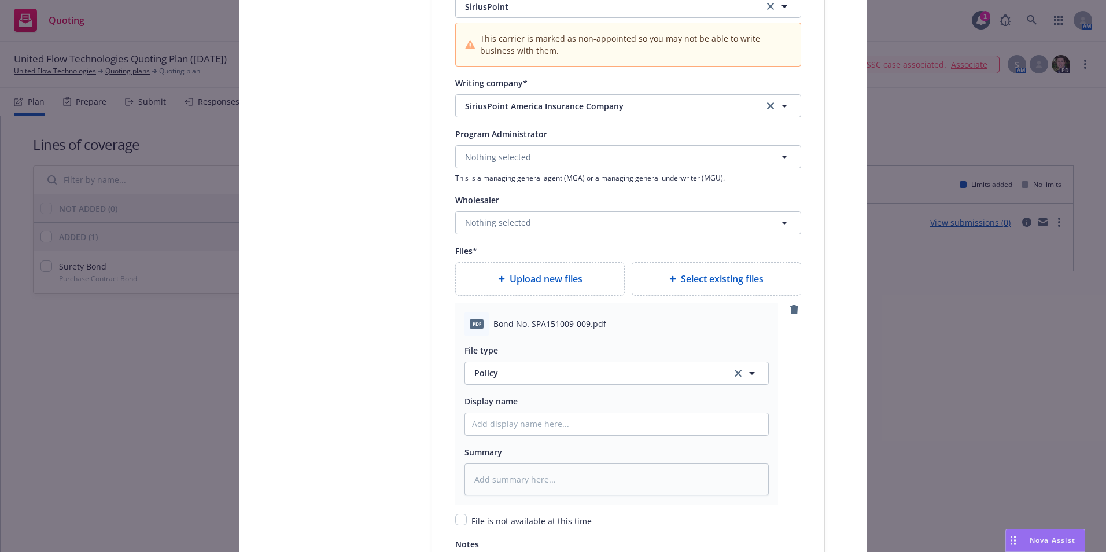
scroll to position [1273, 0]
click at [495, 425] on input "Policy display name" at bounding box center [616, 422] width 303 height 22
type textarea "x"
type input "C"
type textarea "x"
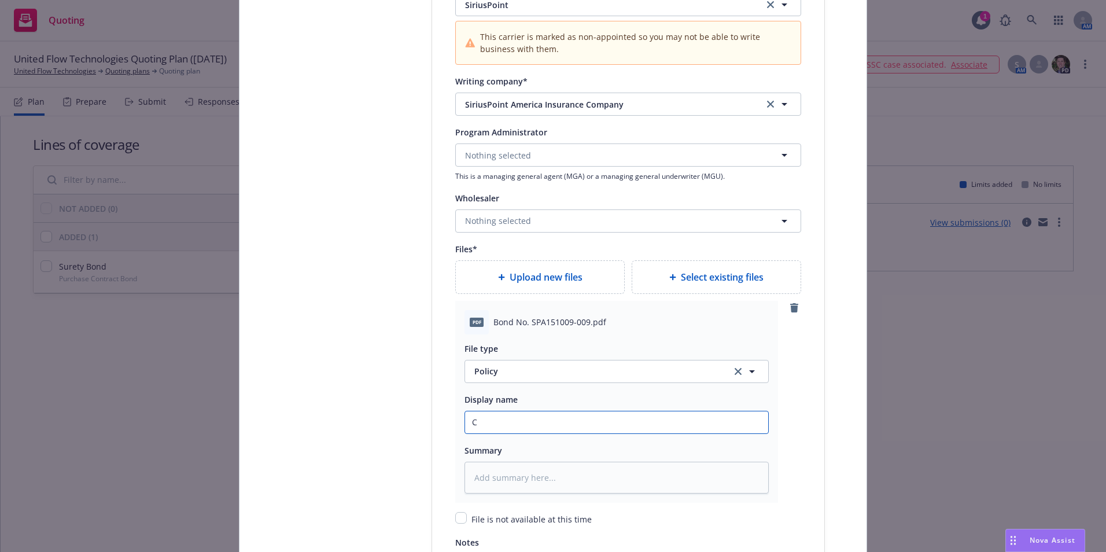
type input "Co"
type textarea "x"
type input "Cop"
type textarea "x"
type input "Copy"
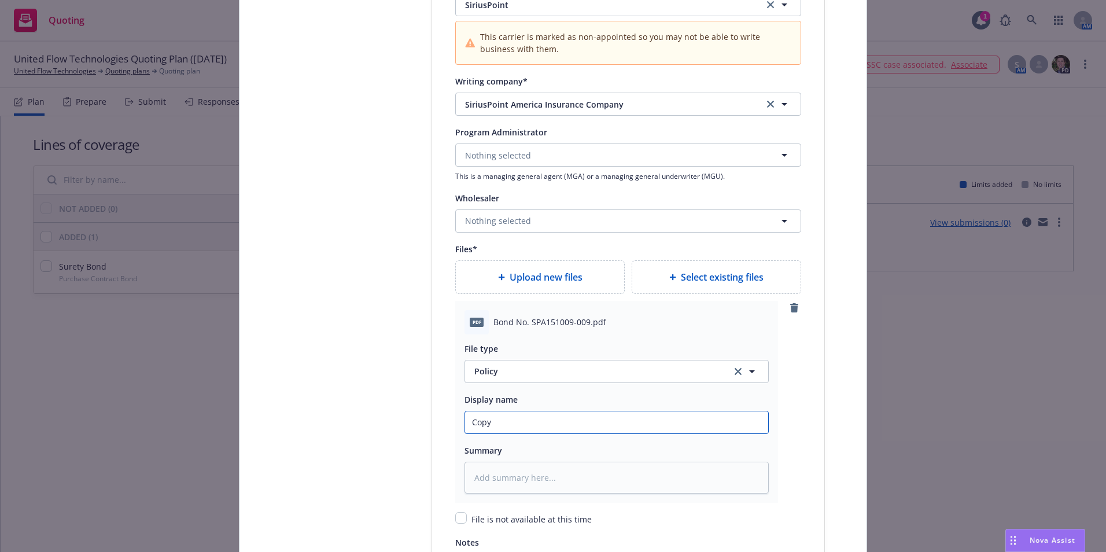
type textarea "x"
type input "Copy"
type textarea "x"
type input "Copy o"
type textarea "x"
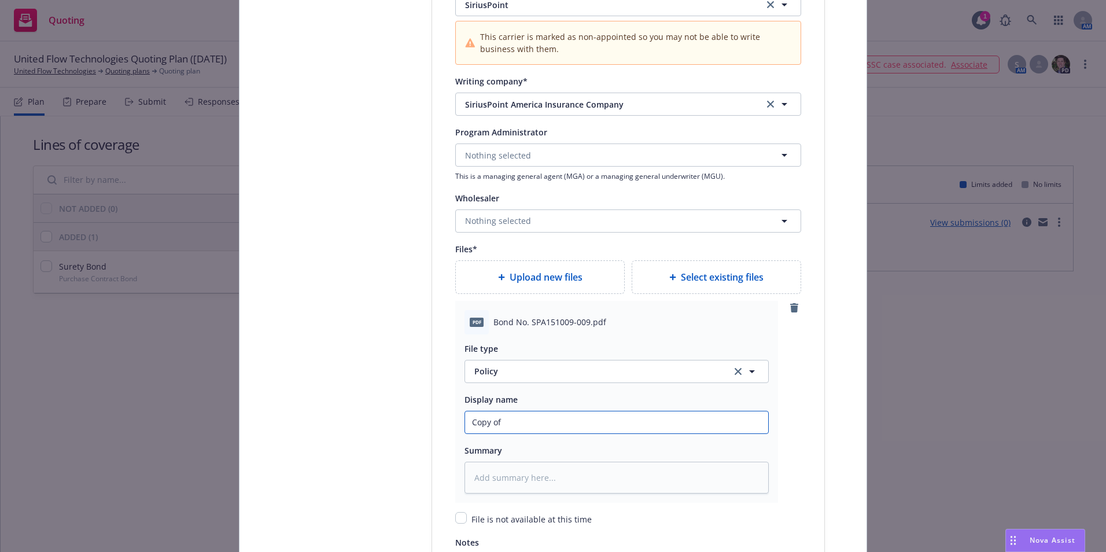
type input "Copy of original surety bond"
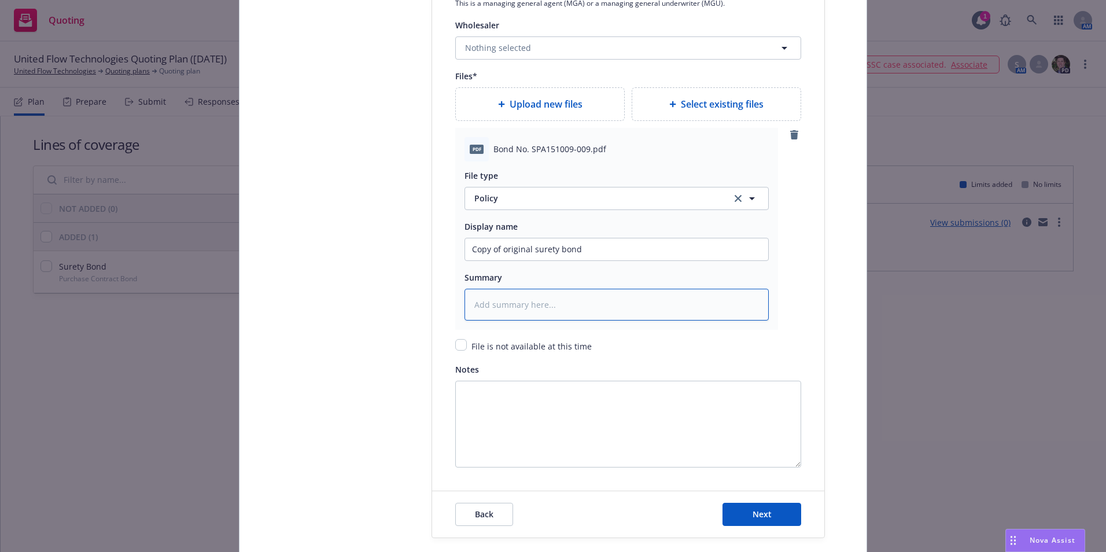
scroll to position [1446, 0]
click at [754, 512] on span "Next" at bounding box center [762, 513] width 19 height 11
type textarea "x"
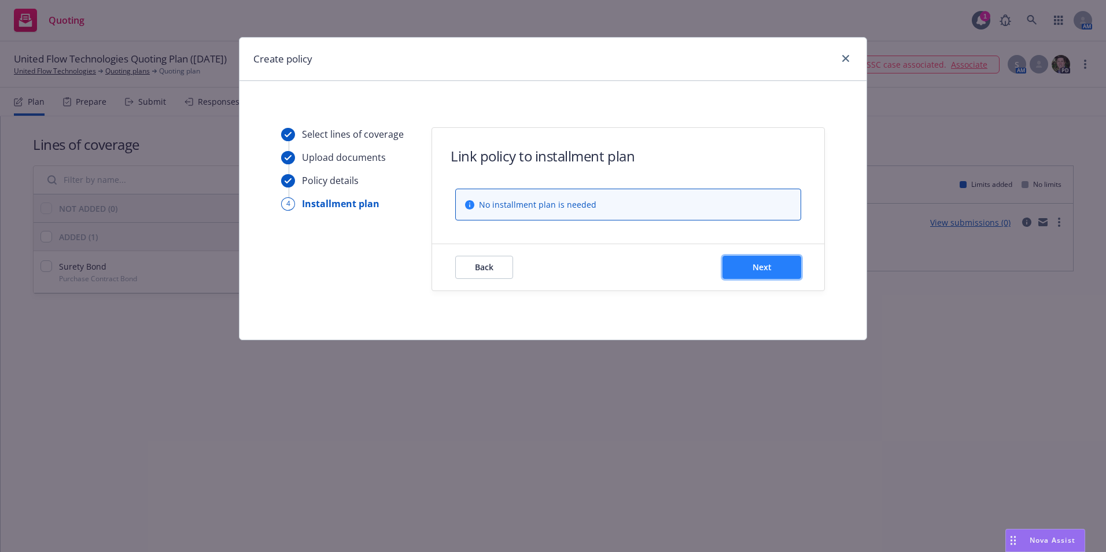
click at [758, 270] on span "Next" at bounding box center [762, 266] width 19 height 11
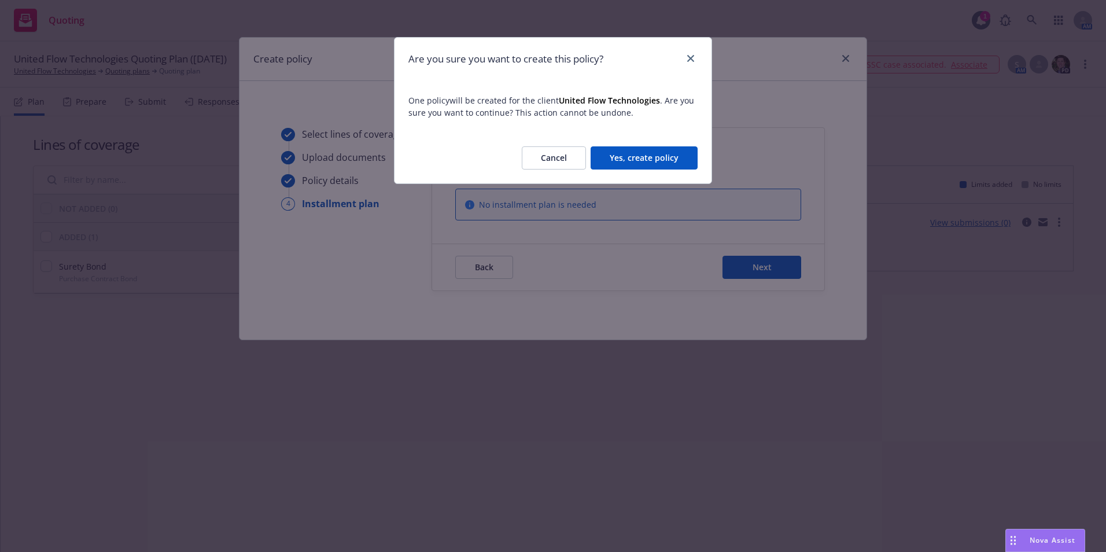
click at [647, 156] on button "Yes, create policy" at bounding box center [644, 157] width 107 height 23
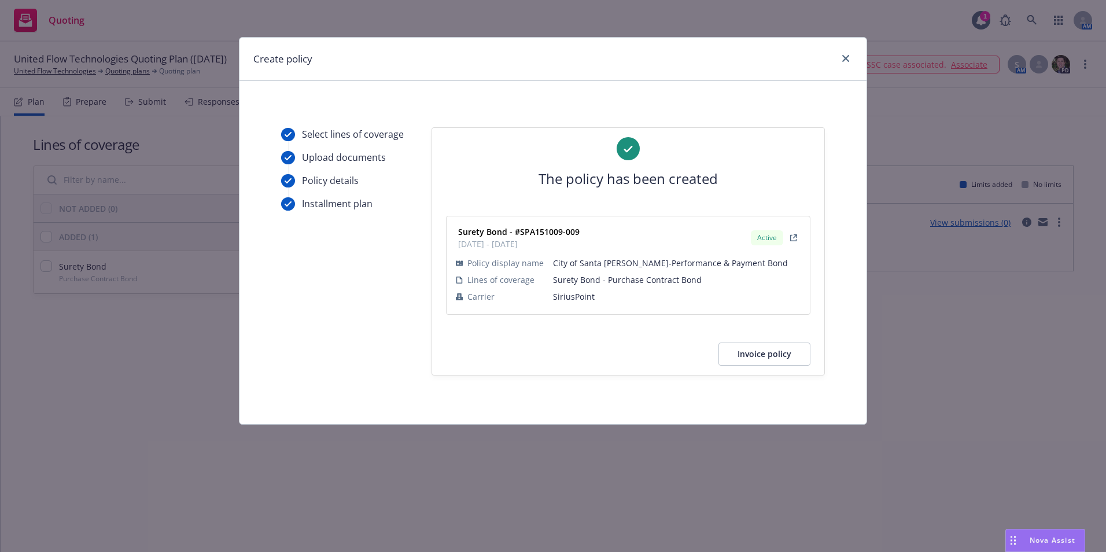
click at [754, 353] on button "Invoice policy" at bounding box center [764, 353] width 92 height 23
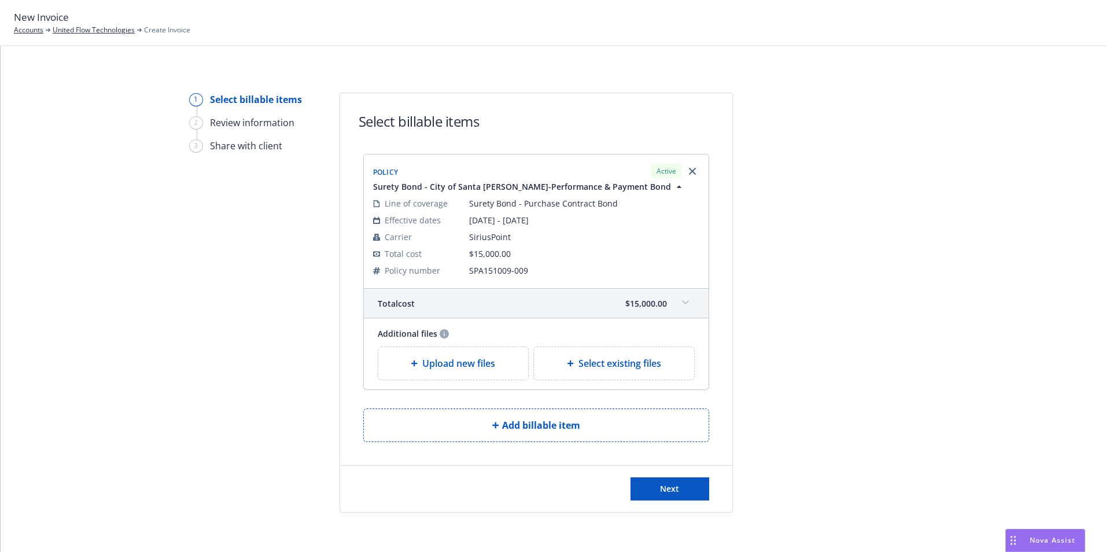
scroll to position [7, 0]
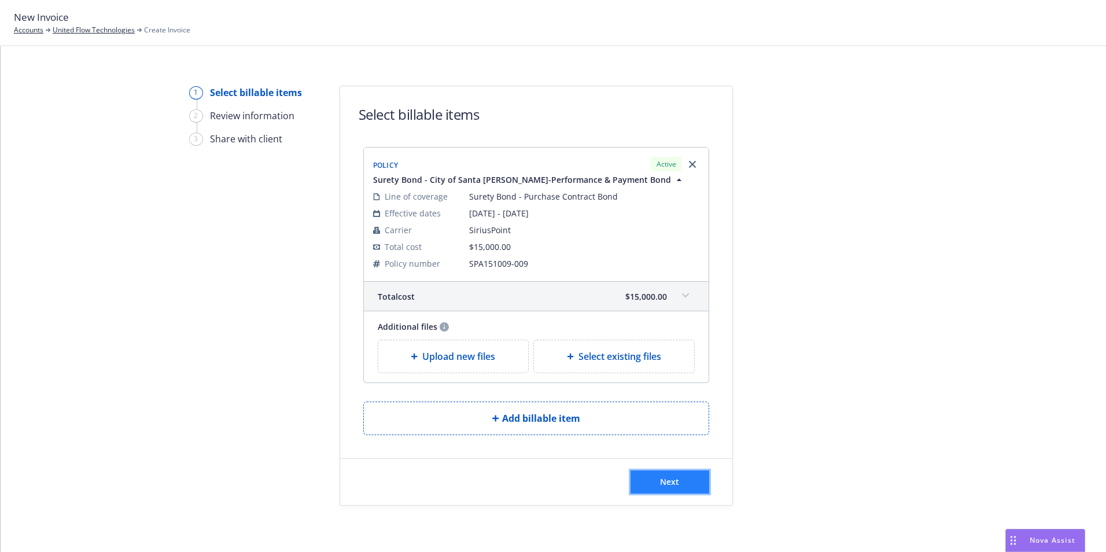
click at [655, 474] on button "Next" at bounding box center [670, 481] width 79 height 23
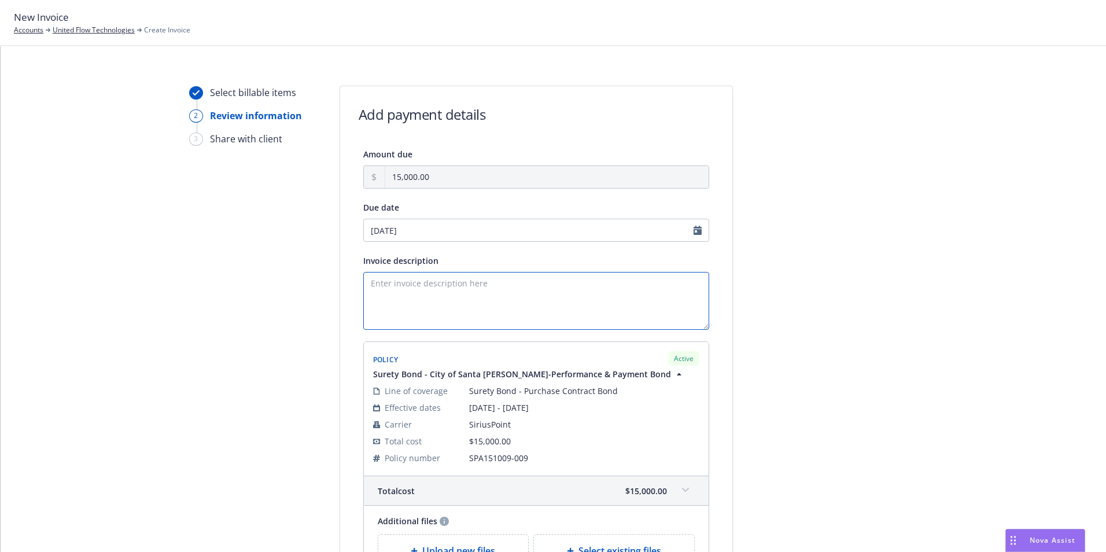
click at [382, 293] on textarea "Invoice description" at bounding box center [536, 301] width 346 height 58
click at [406, 285] on textarea "Invoice description" at bounding box center [536, 301] width 346 height 58
click at [468, 299] on textarea "Principal: BissNuss, Inc. Obligee: City of Cleveland Bond Amount: $600,000 Cont…" at bounding box center [536, 301] width 346 height 58
click at [371, 321] on textarea "Principal: BissNuss, Inc. Obligee: City of Cleveland-File No. D20-25 Bond Amoun…" at bounding box center [536, 301] width 346 height 58
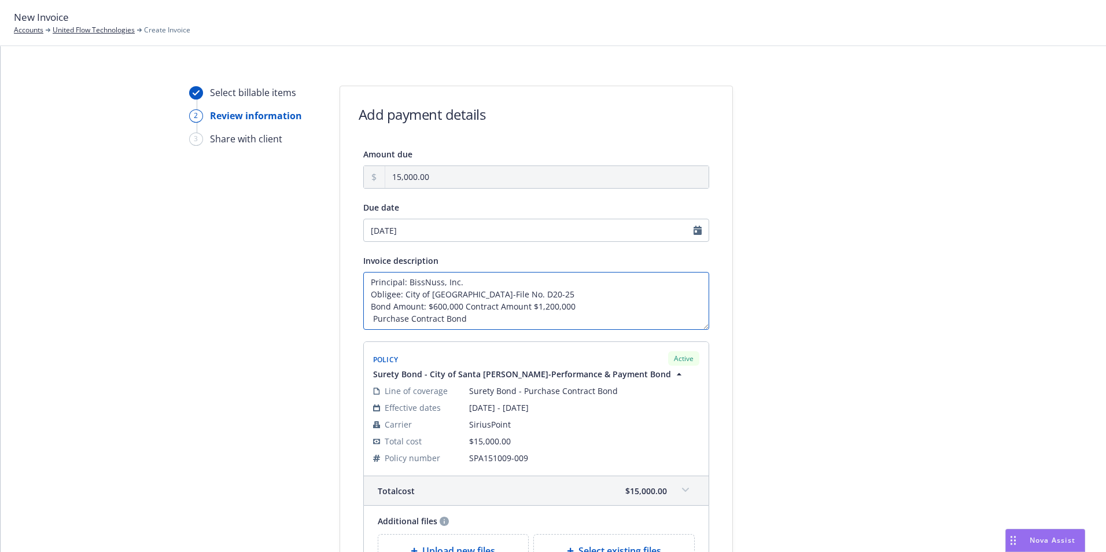
click at [369, 314] on textarea "Principal: BissNuss, Inc. Obligee: City of Cleveland-File No. D20-25 Bond Amoun…" at bounding box center [536, 301] width 346 height 58
click at [458, 303] on textarea "Principal: BissNuss, Inc. Obligee: City of Cleveland-File No. D20-25 Bond Amoun…" at bounding box center [536, 301] width 346 height 58
click at [469, 313] on textarea "Principal: BissNuss, Inc. Obligee: City of Cleveland-File No. D20-25 Bond Amoun…" at bounding box center [536, 301] width 346 height 58
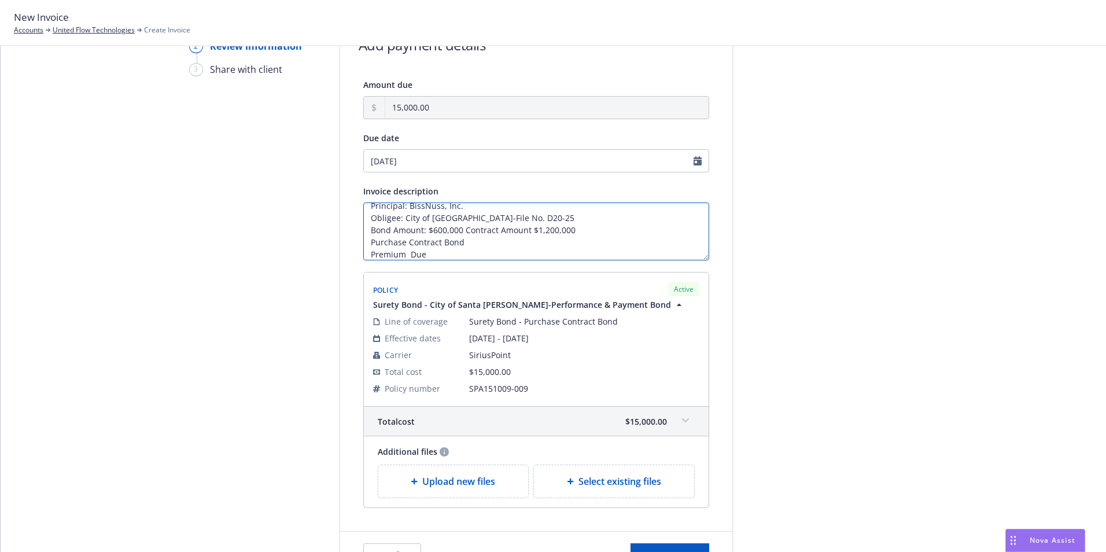
scroll to position [149, 0]
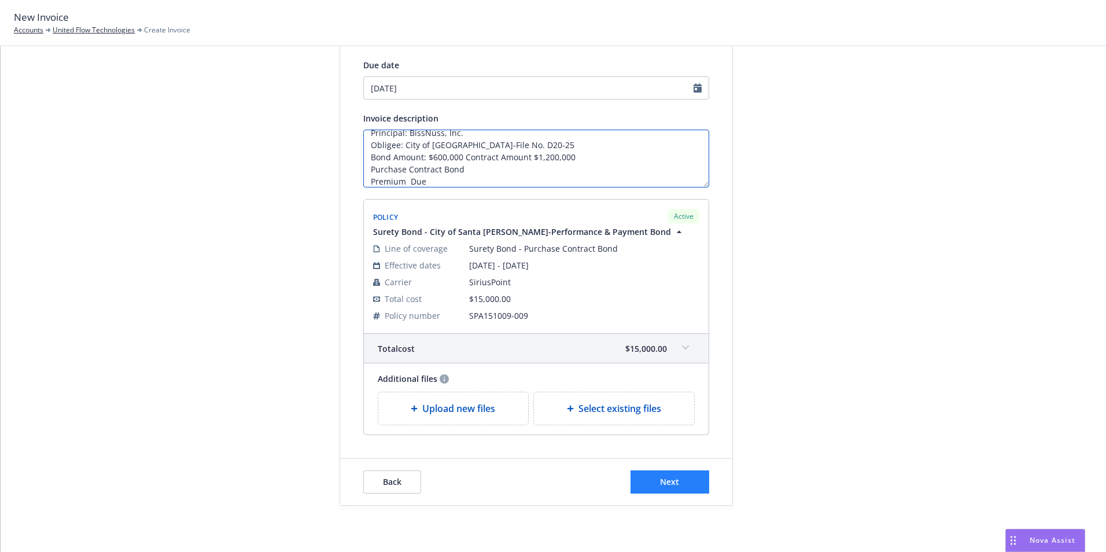
type textarea "Principal: BissNuss, Inc. Obligee: City of [GEOGRAPHIC_DATA]-File No. D20-25 Bo…"
click at [664, 480] on span "Next" at bounding box center [669, 481] width 19 height 11
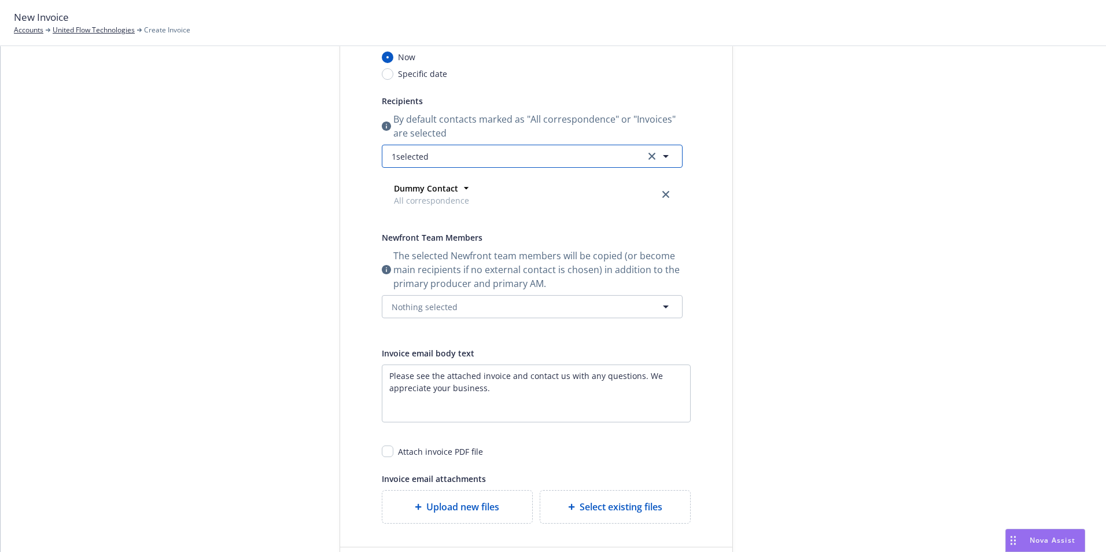
click at [663, 157] on icon "button" at bounding box center [666, 156] width 14 height 14
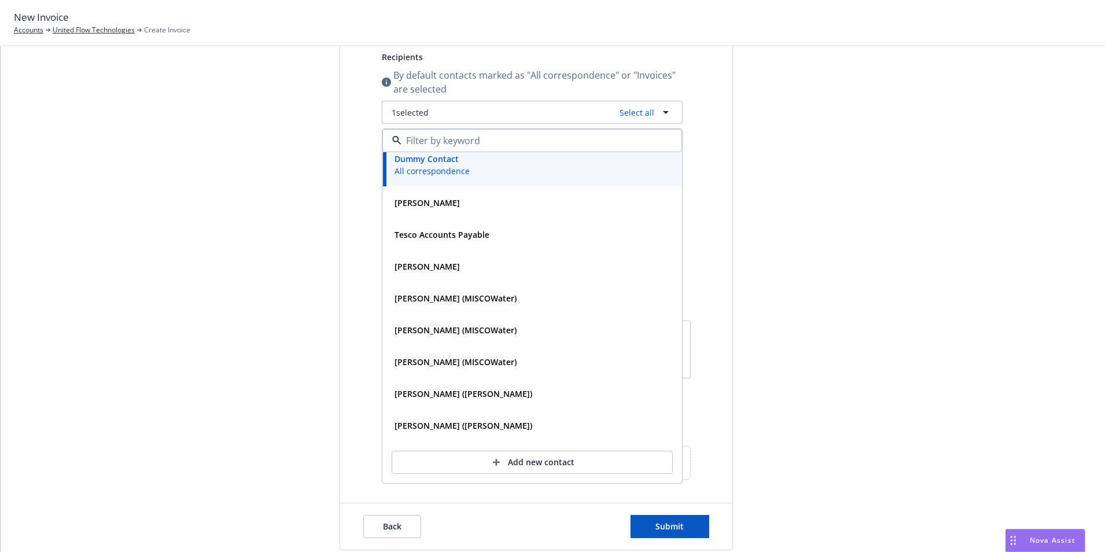
scroll to position [238, 0]
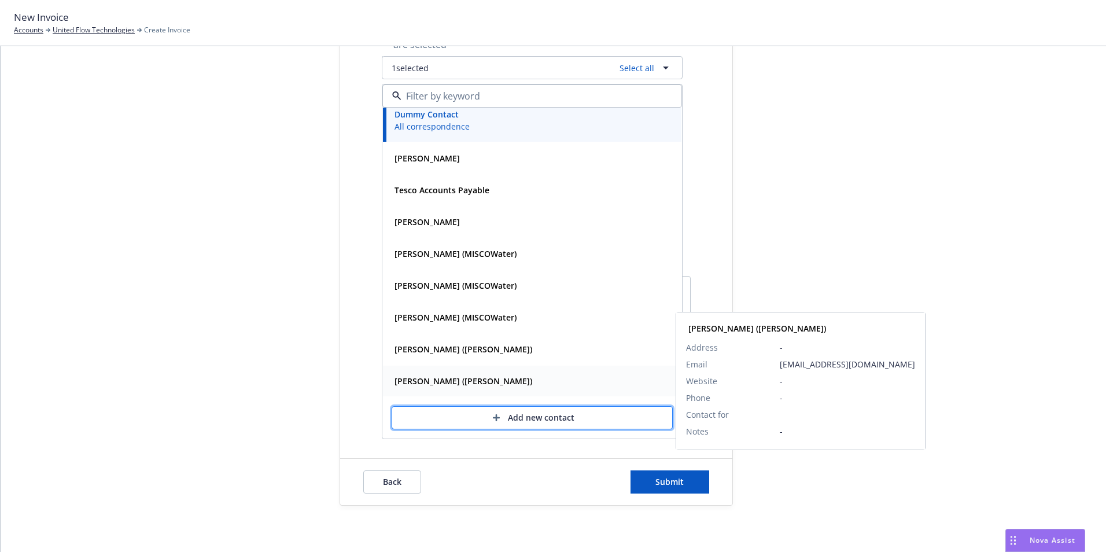
click at [501, 415] on div "Add new contact" at bounding box center [532, 418] width 243 height 22
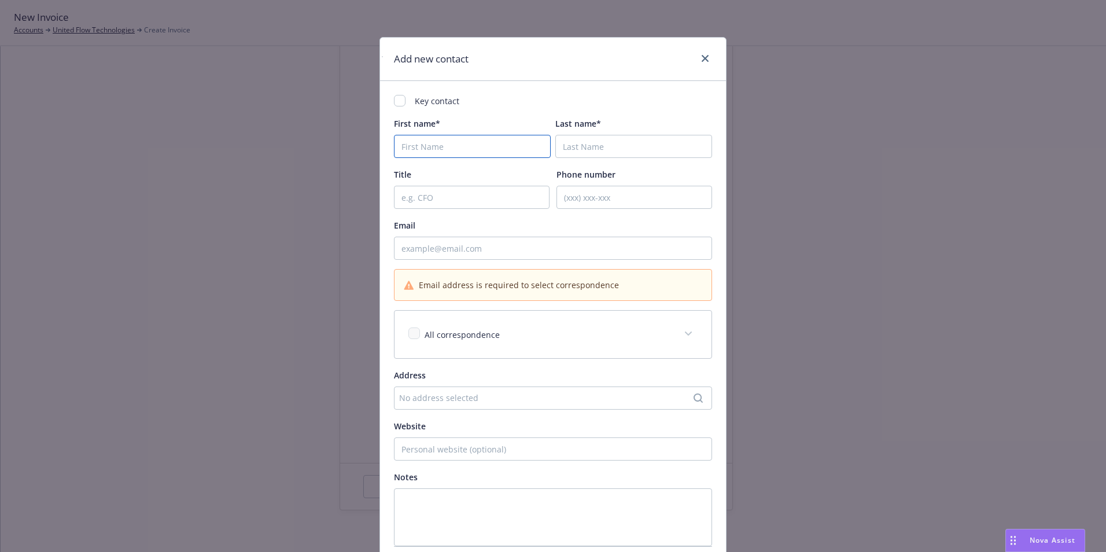
click at [421, 146] on input "First name*" at bounding box center [472, 146] width 157 height 23
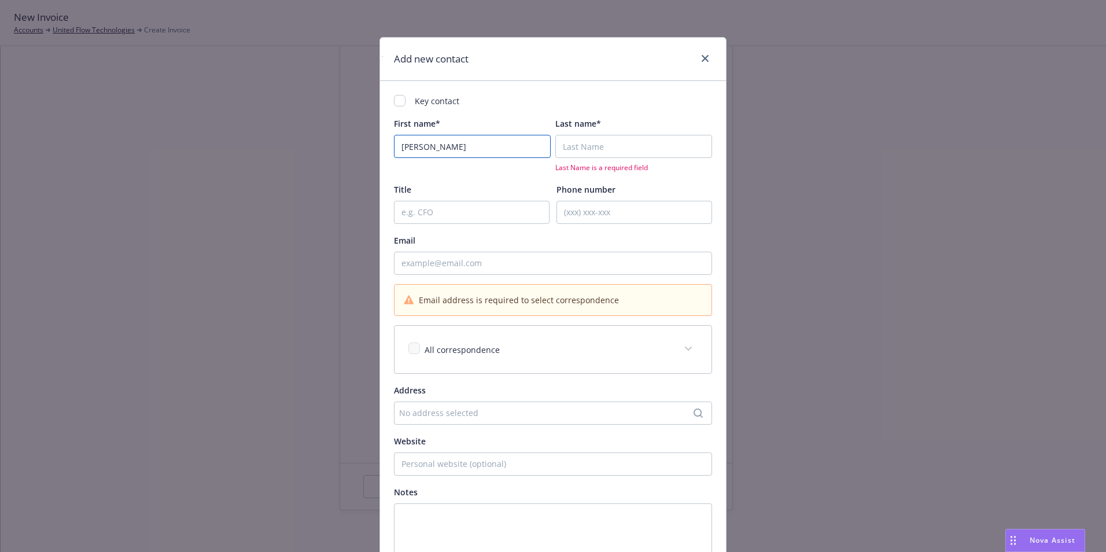
type input "Ken"
click at [588, 143] on input "Last name*" at bounding box center [633, 146] width 157 height 23
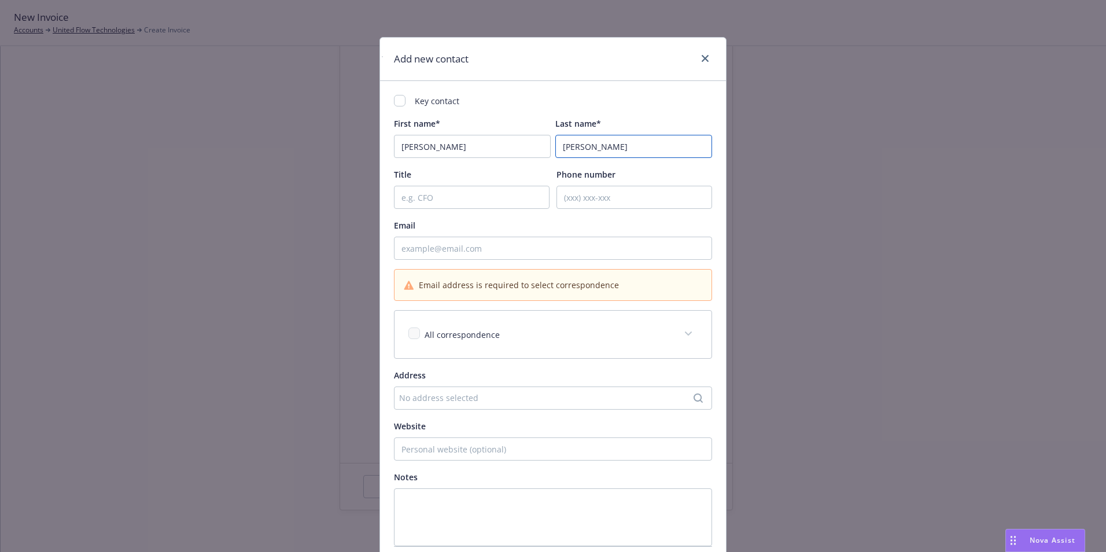
click at [572, 144] on input "Roboainski" at bounding box center [633, 146] width 157 height 23
type input "Rogozinski"
click at [426, 246] on input "Email" at bounding box center [553, 248] width 318 height 23
click at [417, 250] on input "Email" at bounding box center [553, 248] width 318 height 23
paste input "krogozinski@bissnussinc.com"
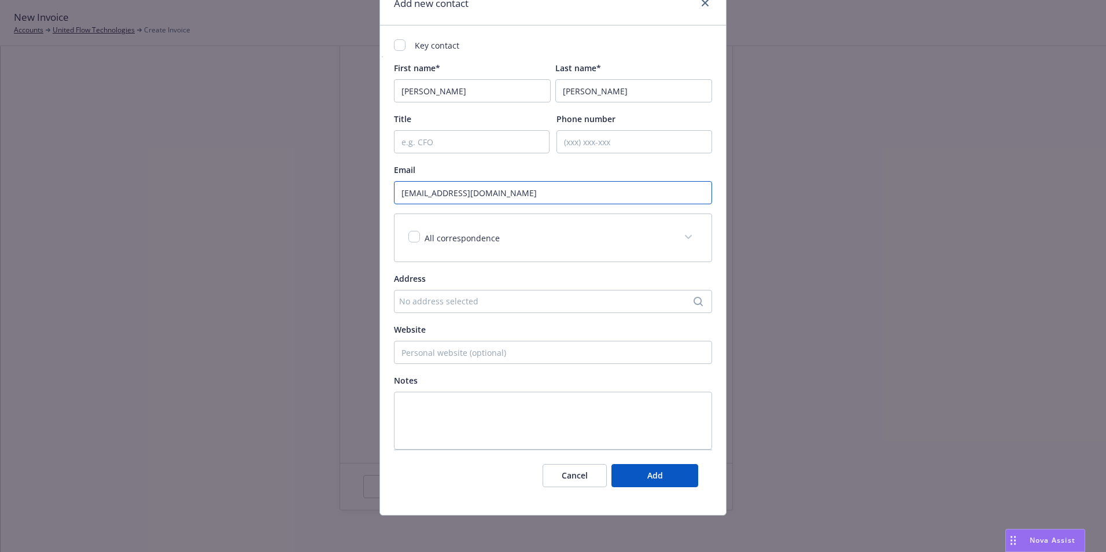
scroll to position [56, 0]
type input "krogozinski@bissnussinc.com"
click at [654, 469] on span "Add" at bounding box center [655, 474] width 16 height 11
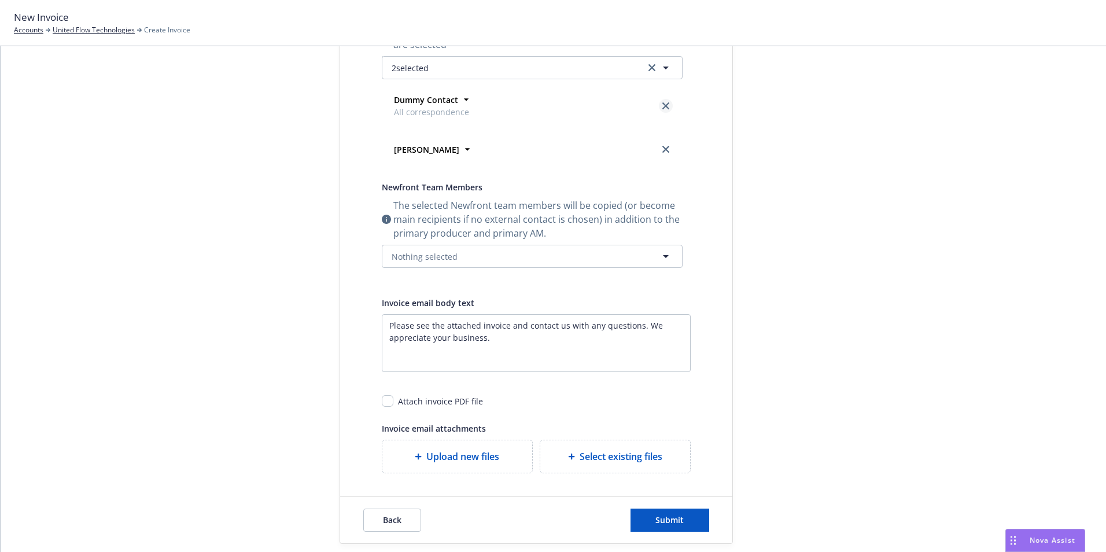
click at [662, 105] on icon "close" at bounding box center [665, 105] width 7 height 7
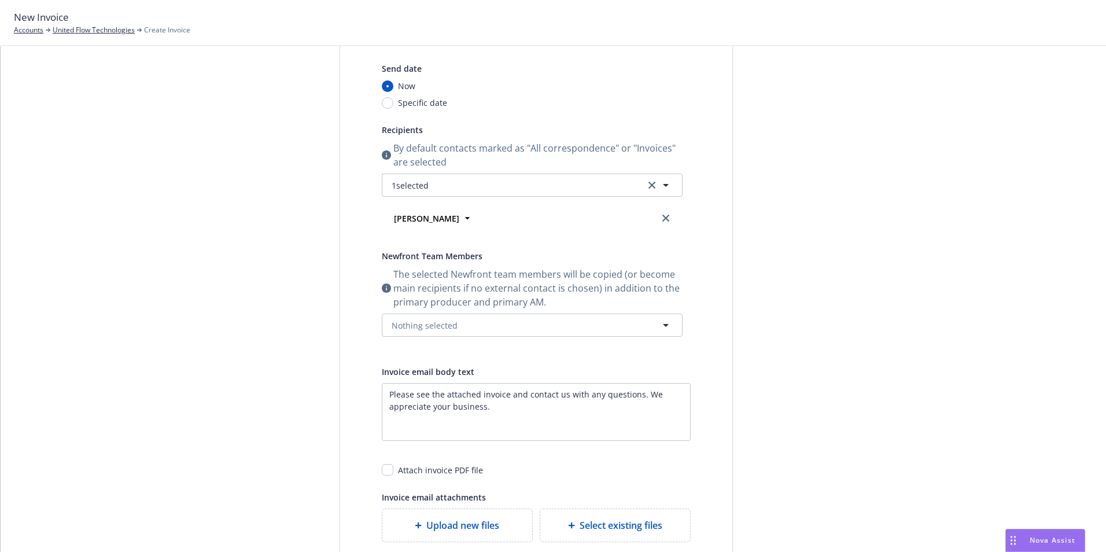
scroll to position [112, 0]
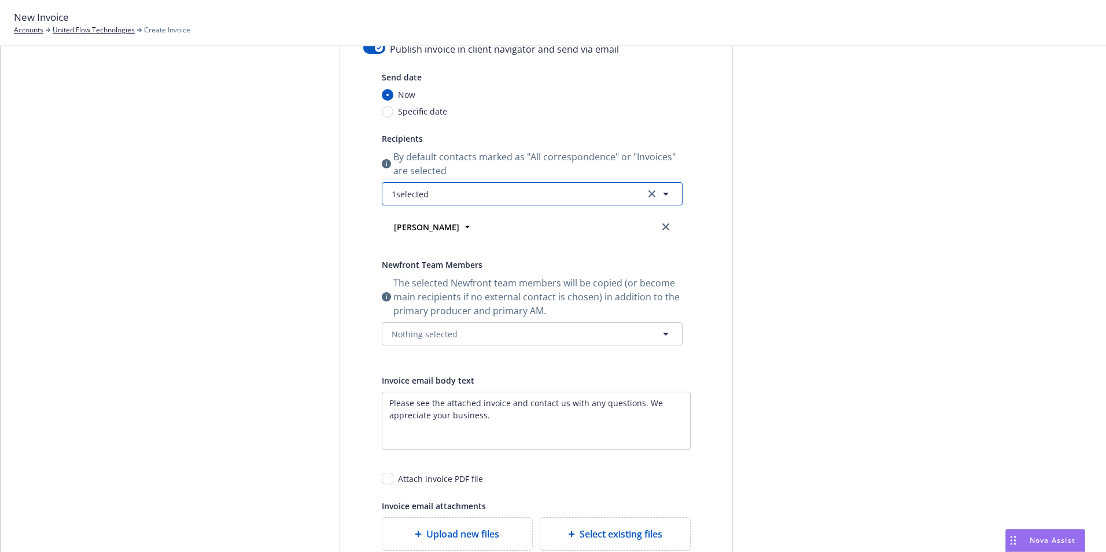
click at [663, 190] on icon "button" at bounding box center [666, 194] width 14 height 14
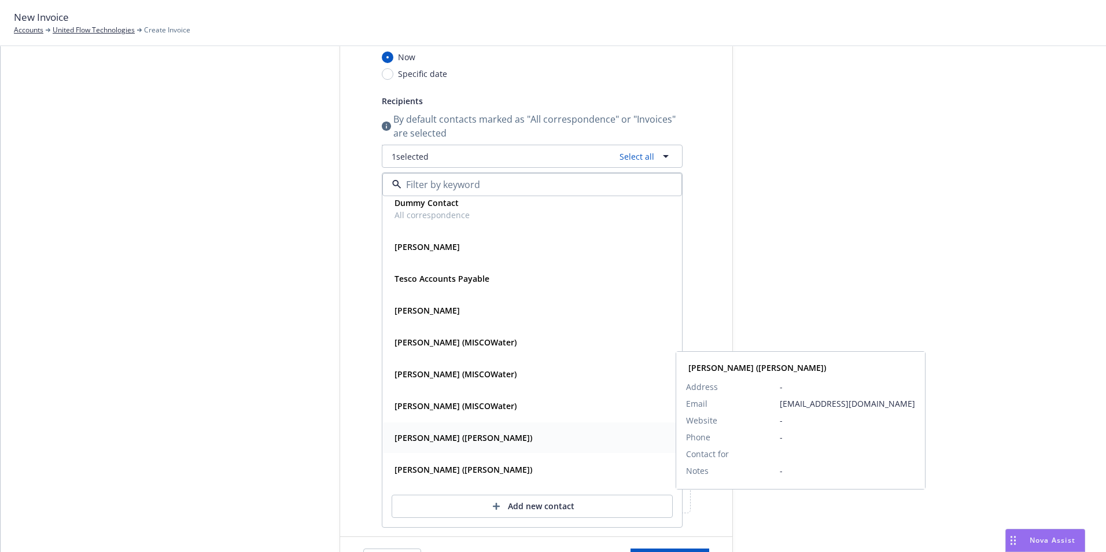
scroll to position [169, 0]
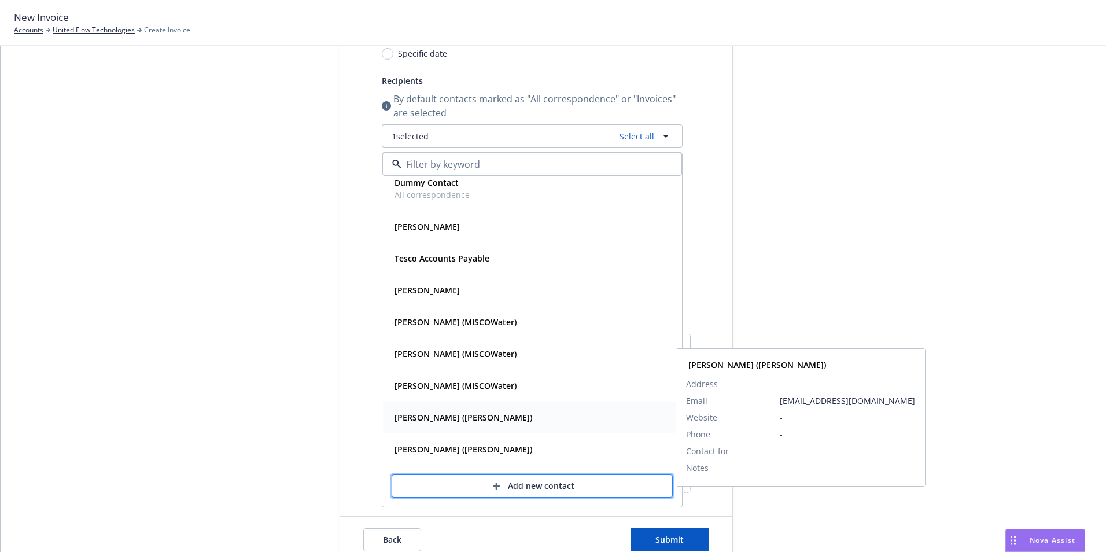
click at [530, 480] on div "Add new contact" at bounding box center [532, 486] width 243 height 22
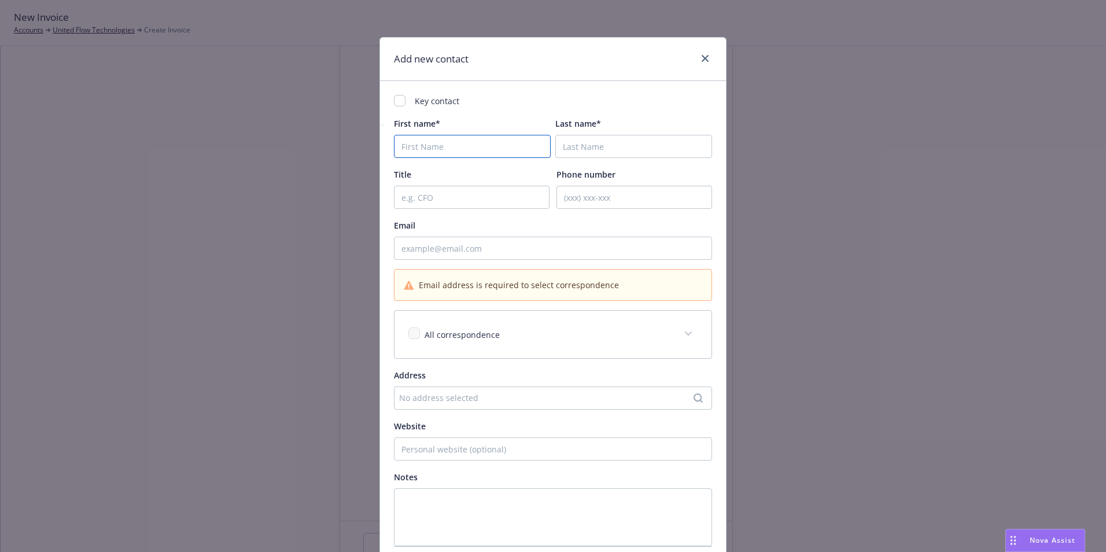
click at [443, 143] on input "First name*" at bounding box center [472, 146] width 157 height 23
click at [449, 142] on input "First name*" at bounding box center [472, 146] width 157 height 23
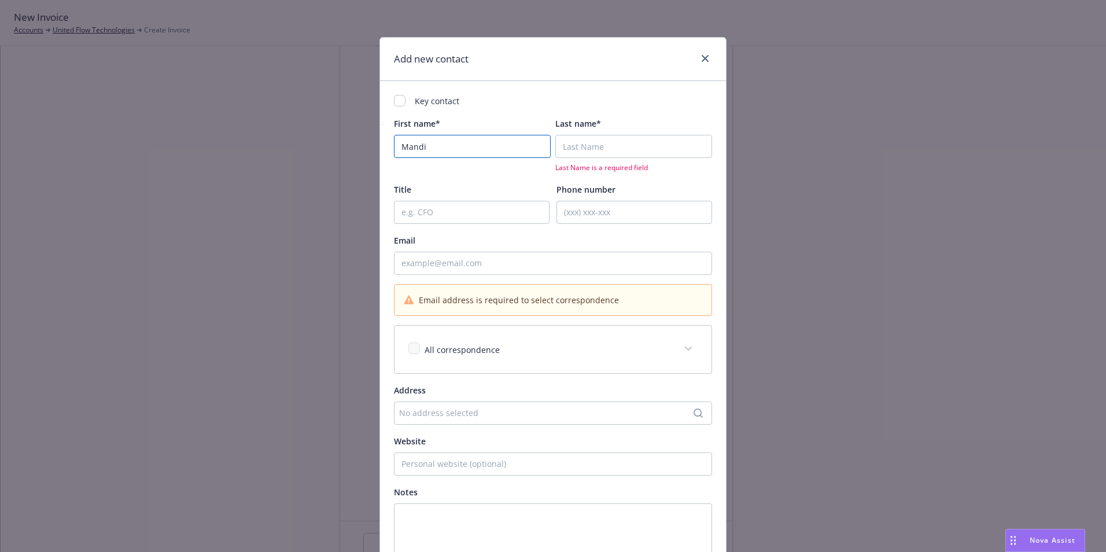
type input "Mandi"
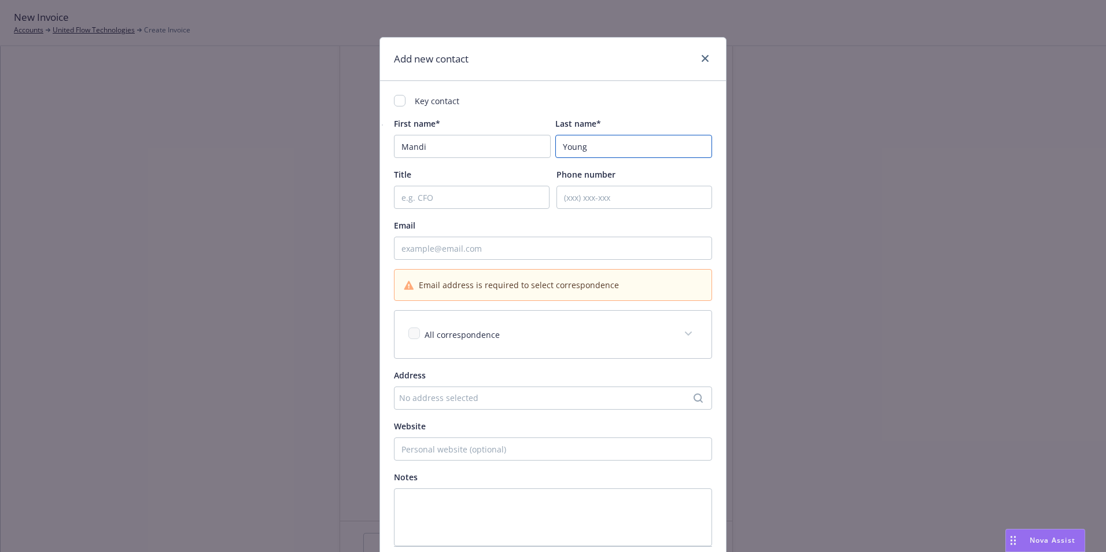
type input "Young"
click at [441, 253] on input "Email" at bounding box center [553, 248] width 318 height 23
click at [402, 248] on input "Email" at bounding box center [553, 248] width 318 height 23
paste input "myoung@bissnussinc.com"
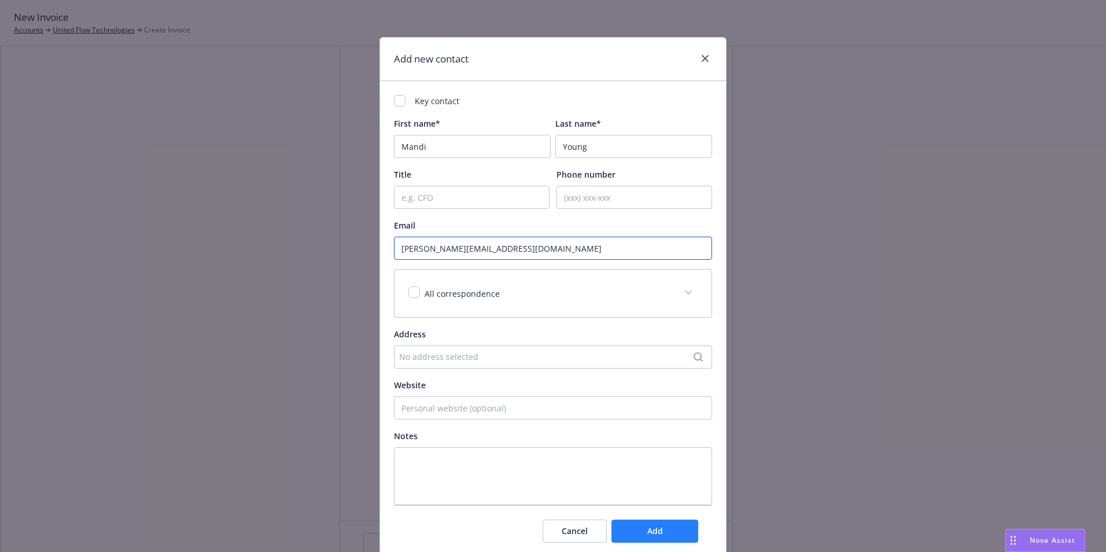
type input "myoung@bissnussinc.com"
click at [648, 525] on span "Add" at bounding box center [655, 530] width 16 height 11
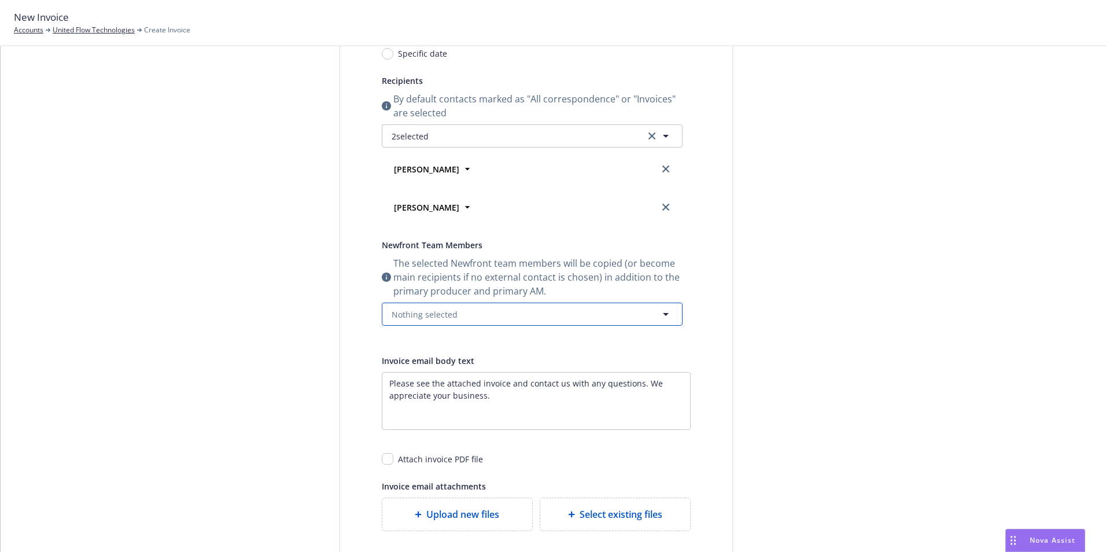
click at [476, 322] on button "Nothing selected" at bounding box center [532, 314] width 301 height 23
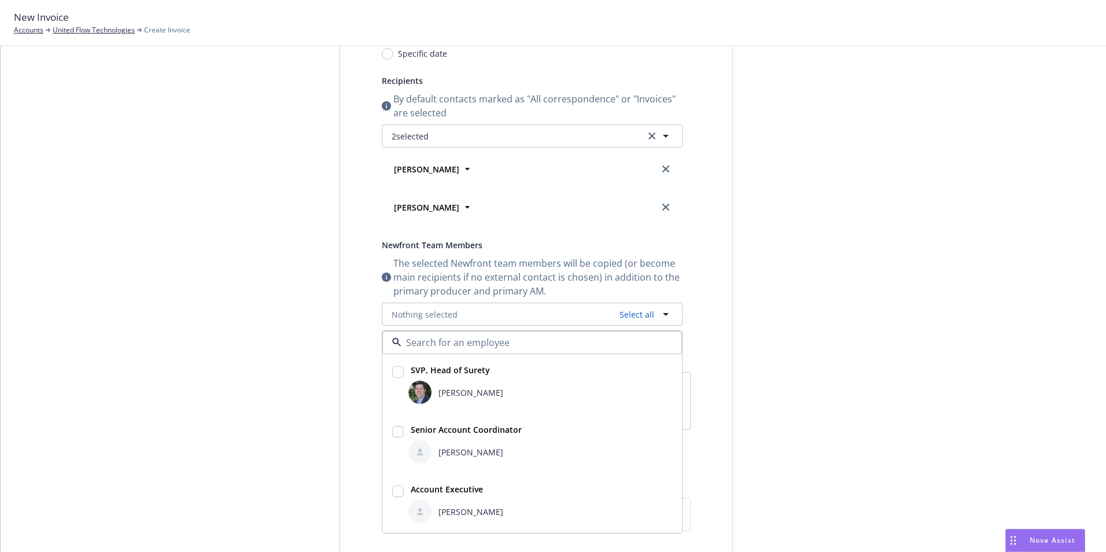
click at [392, 374] on input "checkbox" at bounding box center [398, 372] width 12 height 12
checkbox input "true"
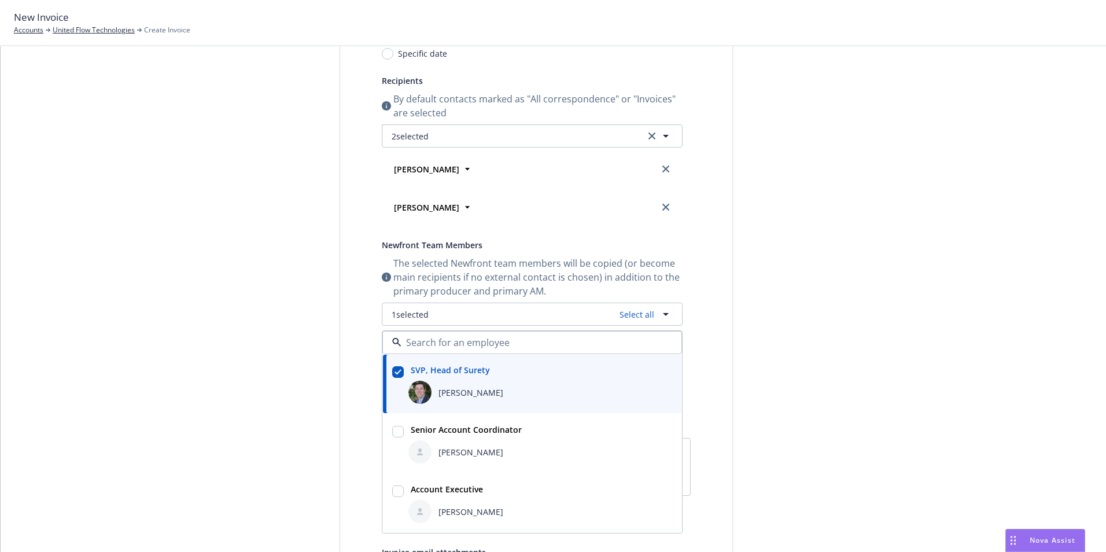
click at [396, 430] on input "checkbox" at bounding box center [398, 432] width 12 height 12
checkbox input "true"
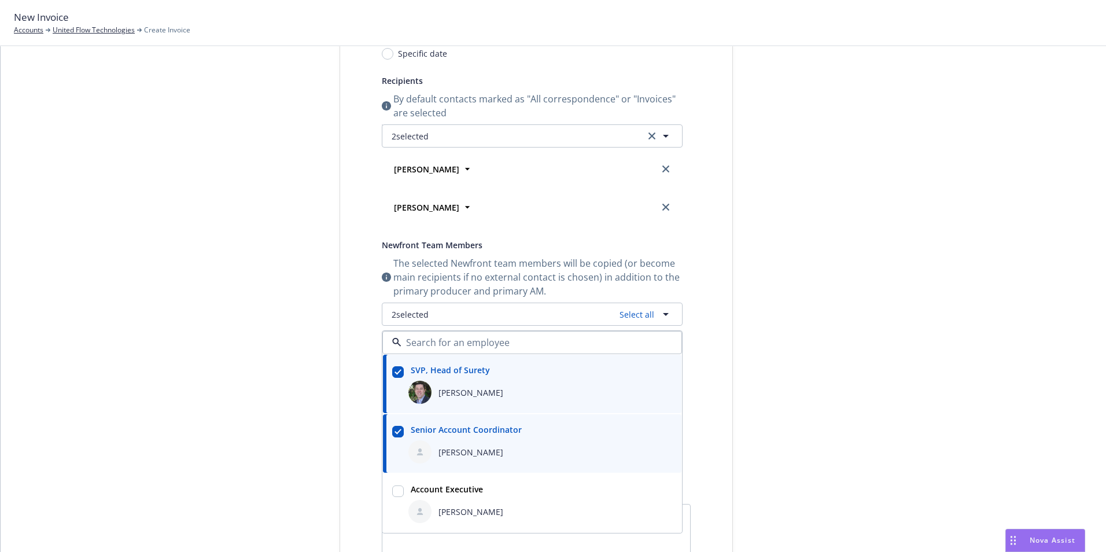
click at [396, 489] on input "checkbox" at bounding box center [398, 491] width 12 height 12
checkbox input "true"
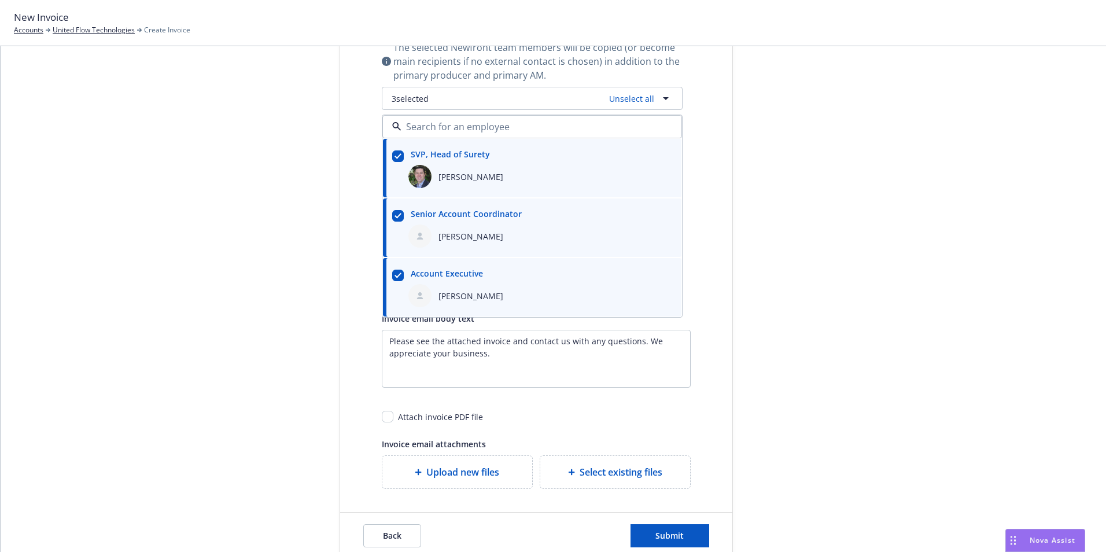
scroll to position [439, 0]
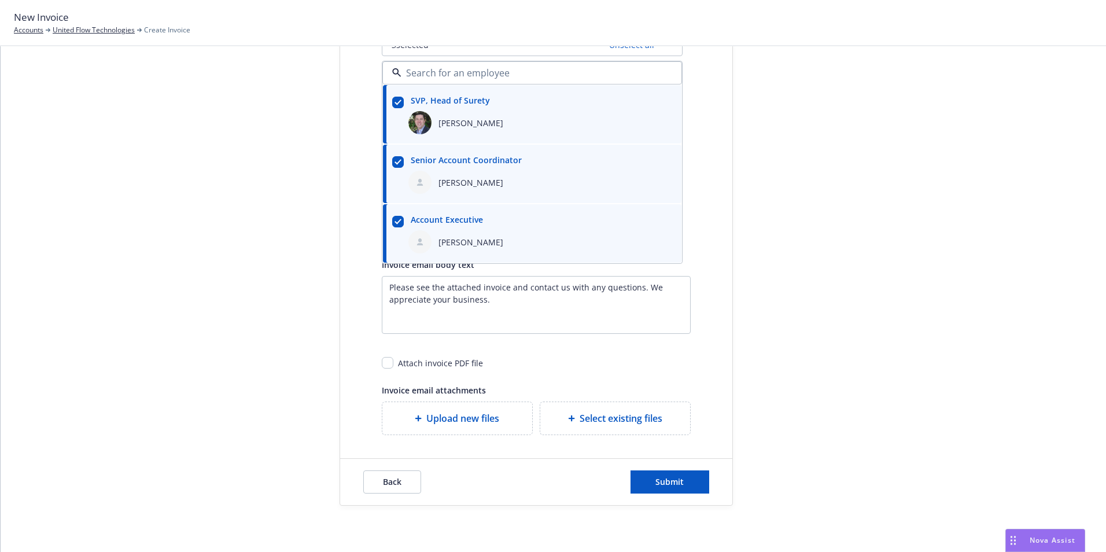
click at [695, 365] on div "Send date Now Specific date Recipients By default contacts marked as "All corre…" at bounding box center [536, 89] width 346 height 692
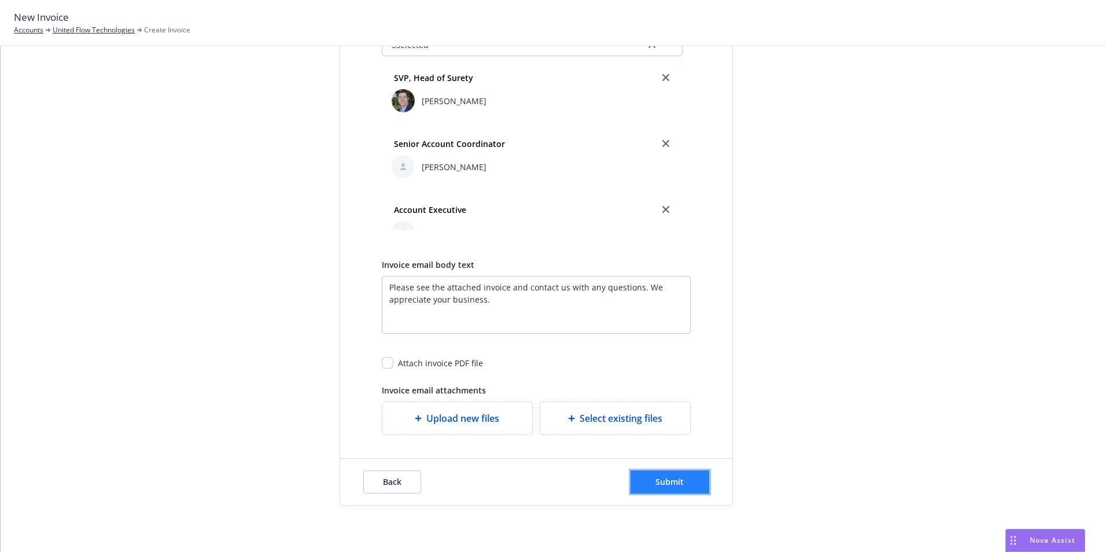
click at [662, 484] on span "Submit" at bounding box center [669, 481] width 28 height 11
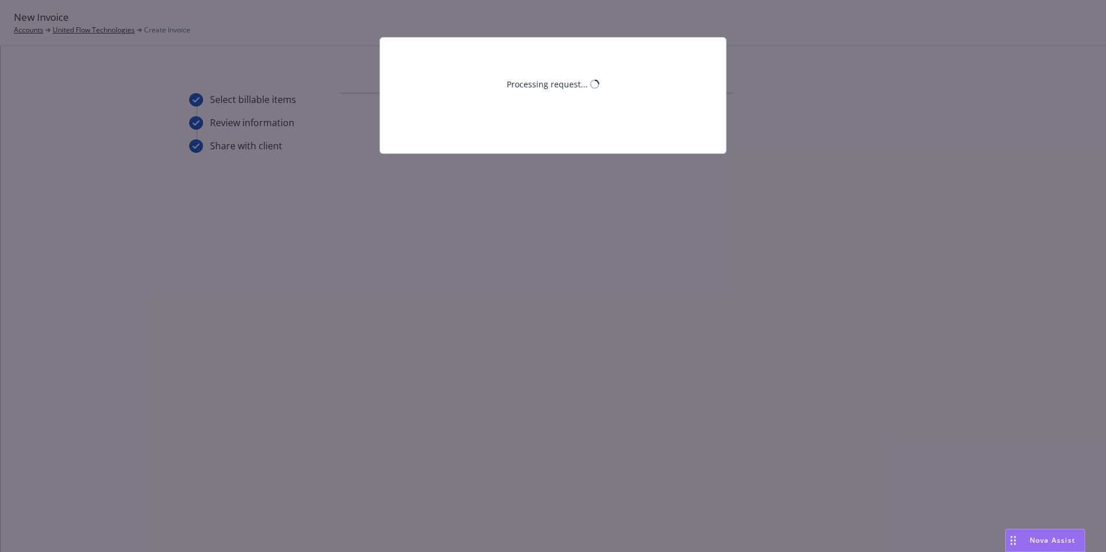
scroll to position [0, 0]
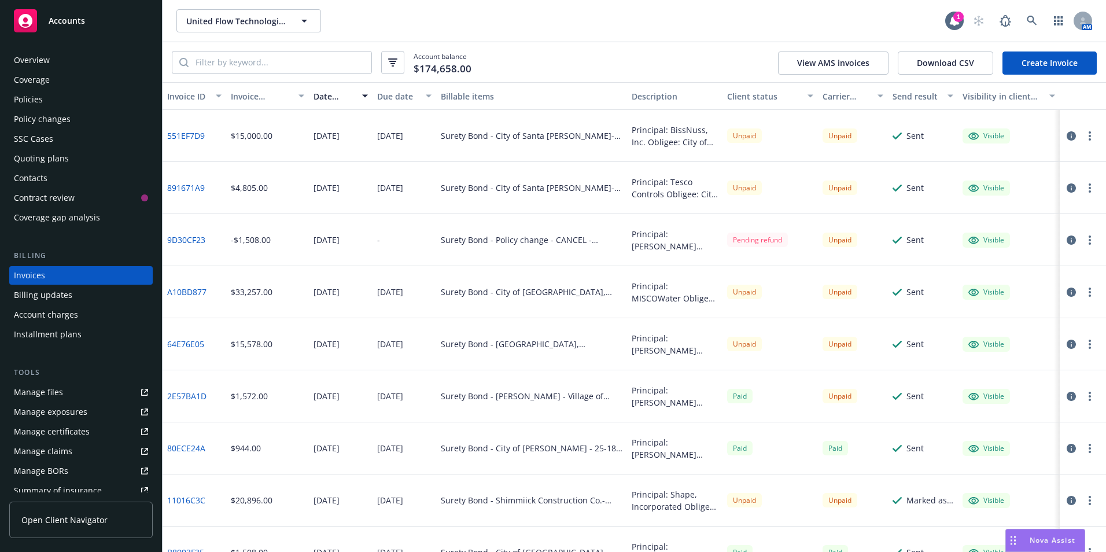
click at [1083, 137] on button "button" at bounding box center [1090, 136] width 14 height 14
click at [1016, 274] on link "Generate invoice PDF" at bounding box center [1014, 275] width 148 height 23
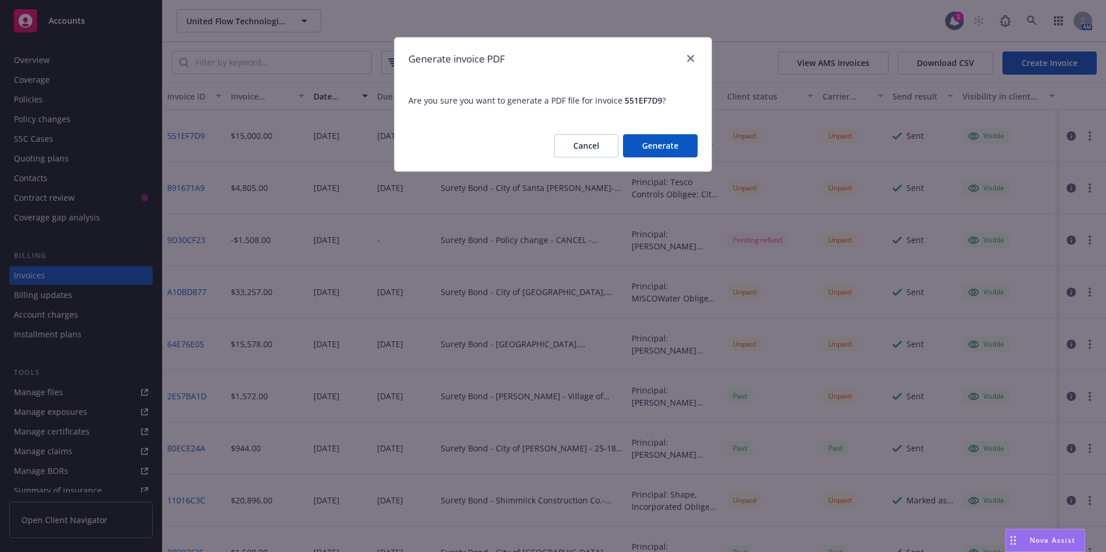
click at [663, 147] on button "Generate" at bounding box center [660, 145] width 75 height 23
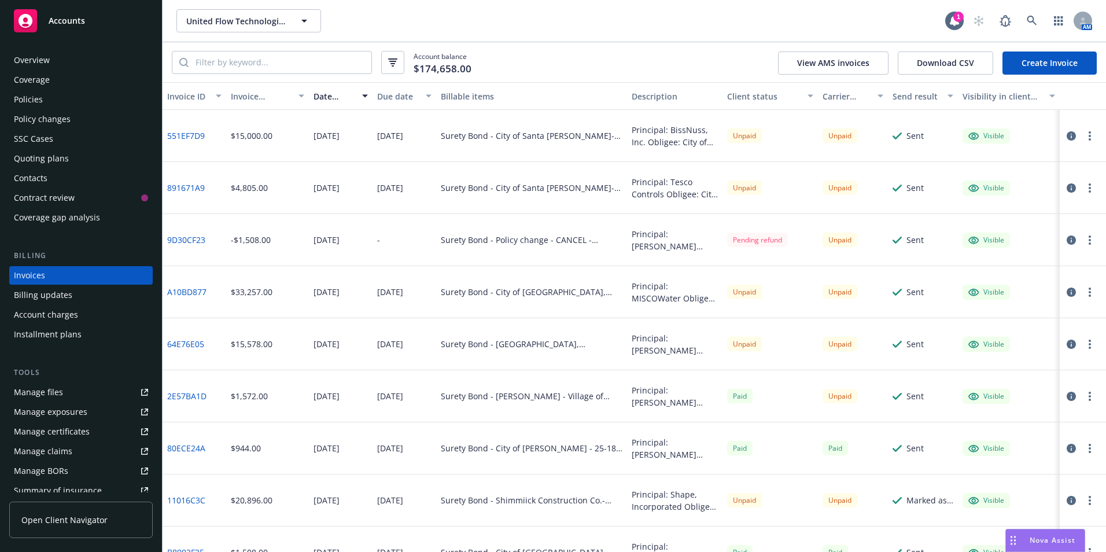
click at [1083, 135] on button "button" at bounding box center [1090, 136] width 14 height 14
drag, startPoint x: 1011, startPoint y: 275, endPoint x: 839, endPoint y: 21, distance: 305.8
click at [838, 21] on div "United Flow Technologies United Flow Technologies" at bounding box center [560, 20] width 769 height 23
click at [1089, 132] on circle "button" at bounding box center [1090, 132] width 2 height 2
